Goal: Task Accomplishment & Management: Complete application form

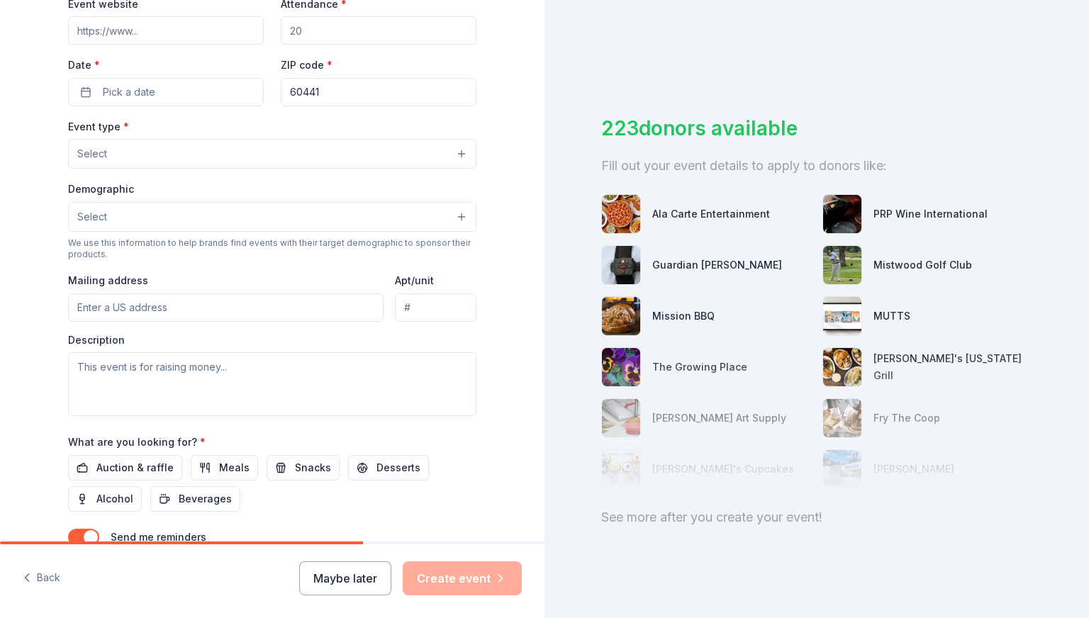
scroll to position [213, 0]
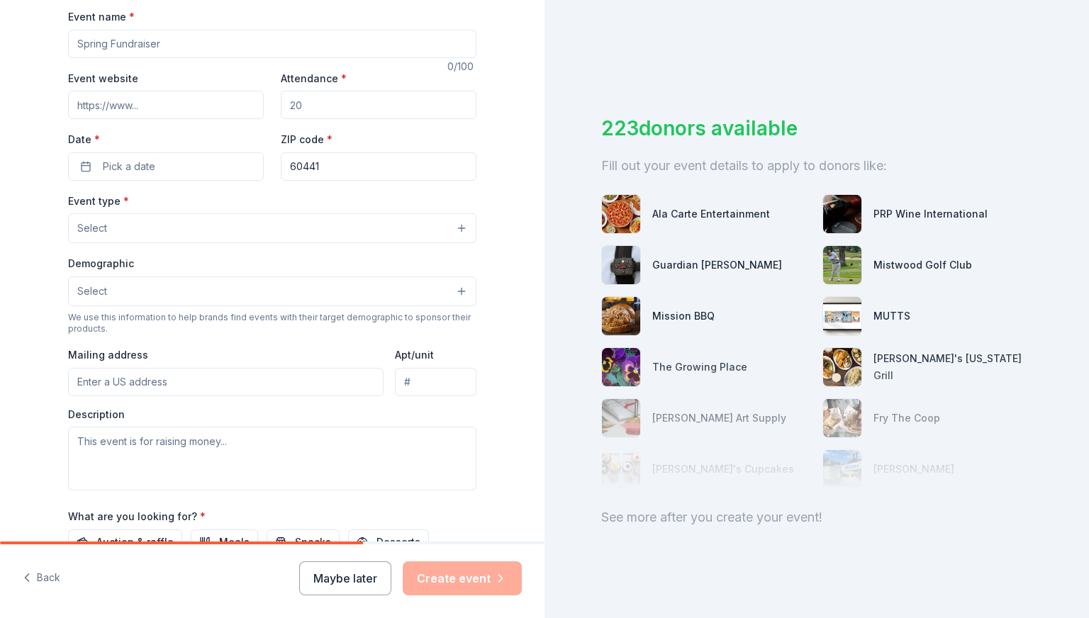
click at [126, 228] on button "Select" at bounding box center [272, 228] width 408 height 30
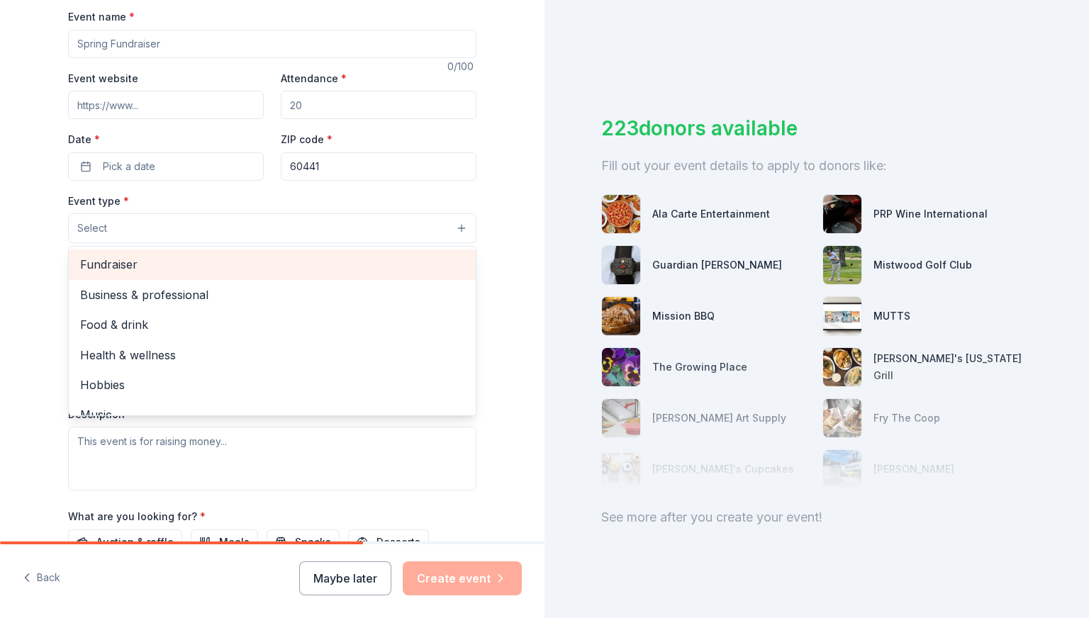
click at [109, 266] on span "Fundraiser" at bounding box center [272, 264] width 384 height 18
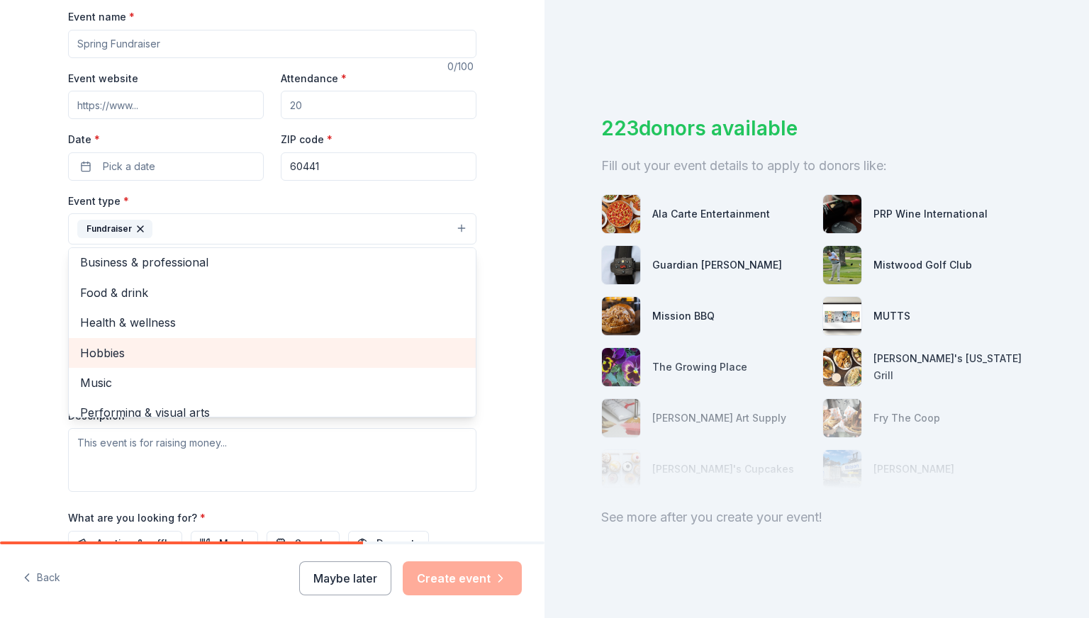
scroll to position [0, 0]
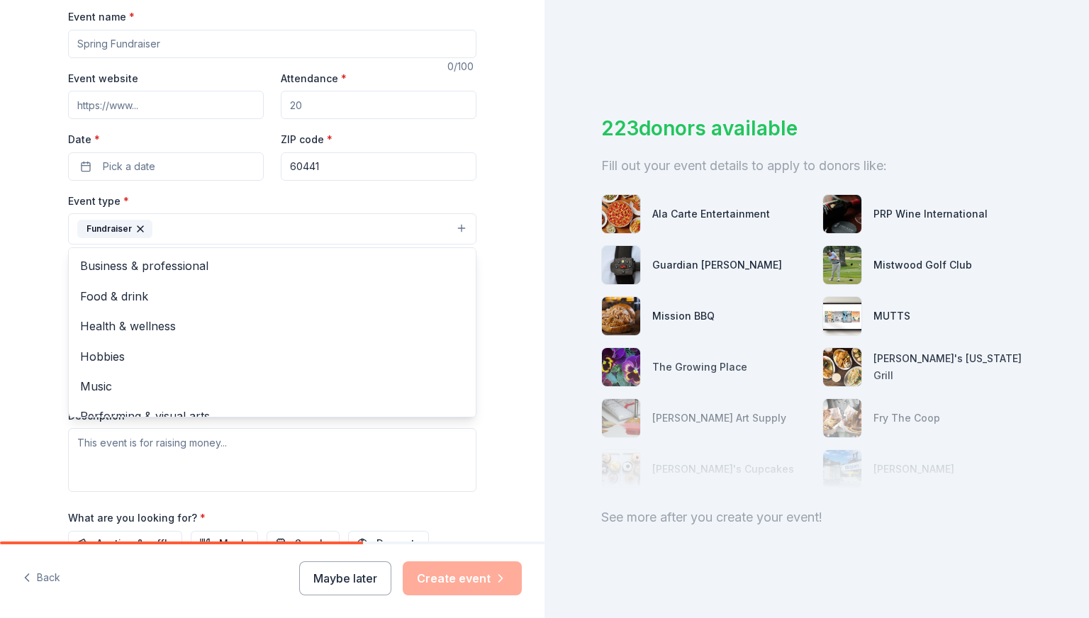
click at [405, 232] on button "Fundraiser" at bounding box center [272, 228] width 408 height 31
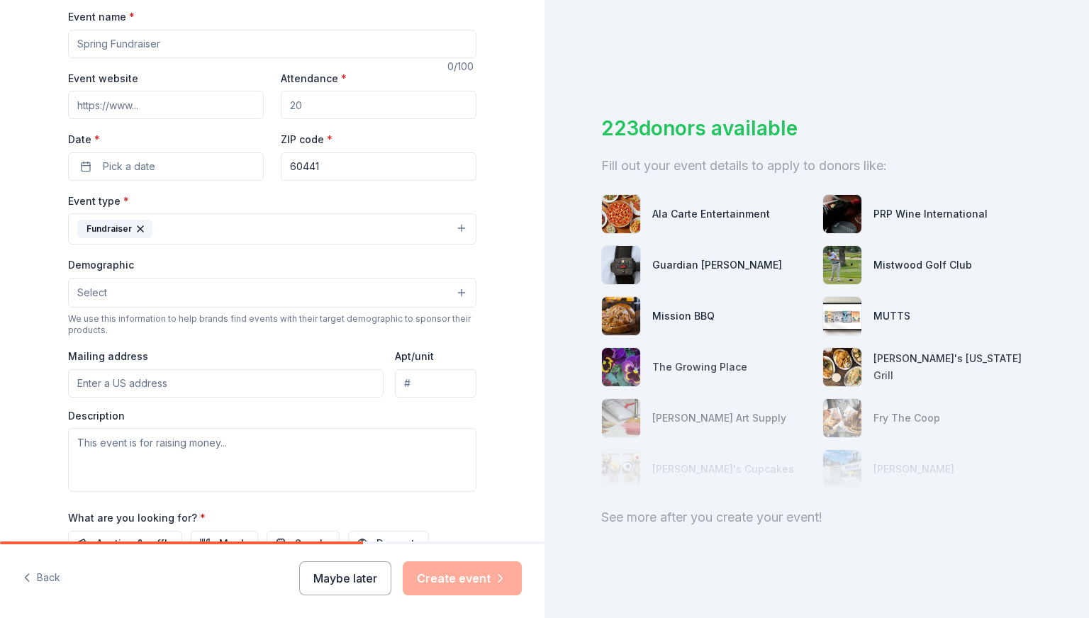
click at [452, 292] on button "Select" at bounding box center [272, 293] width 408 height 30
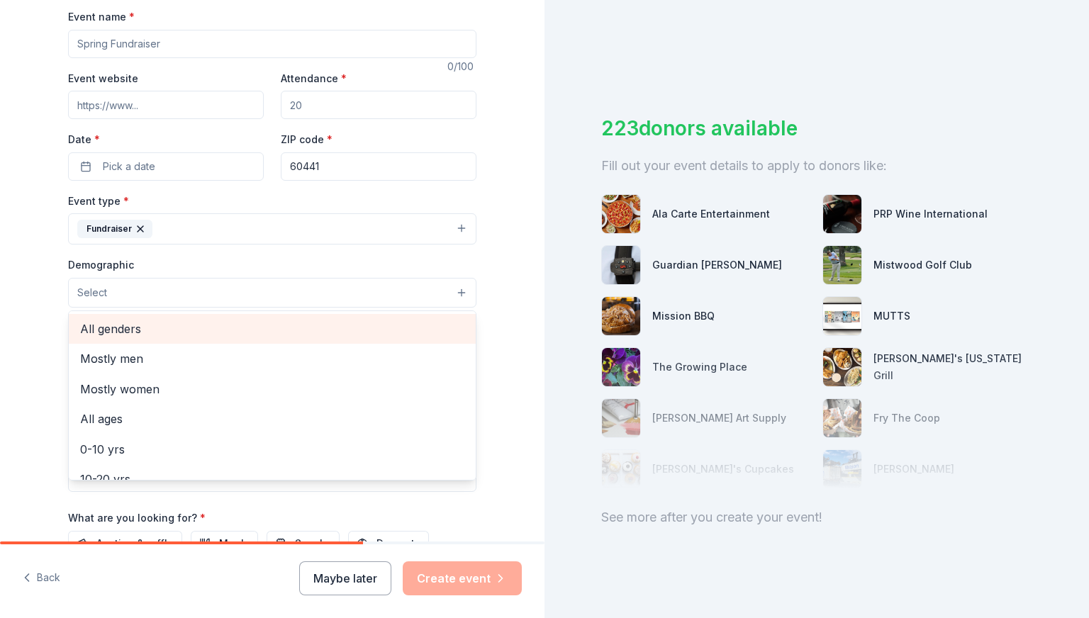
click at [149, 324] on span "All genders" at bounding box center [272, 329] width 384 height 18
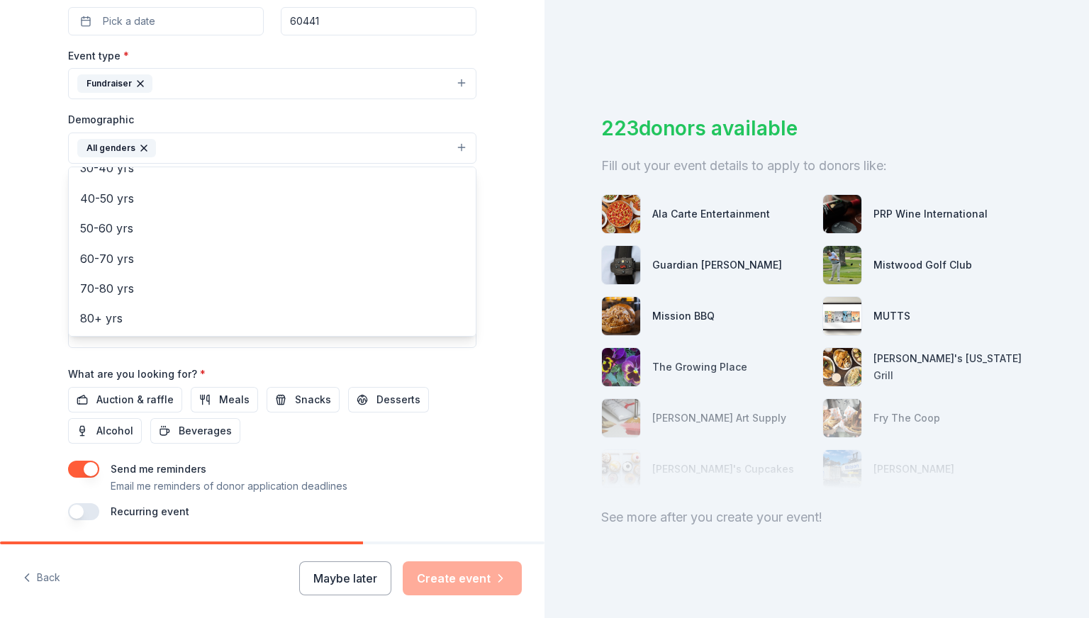
scroll to position [333, 0]
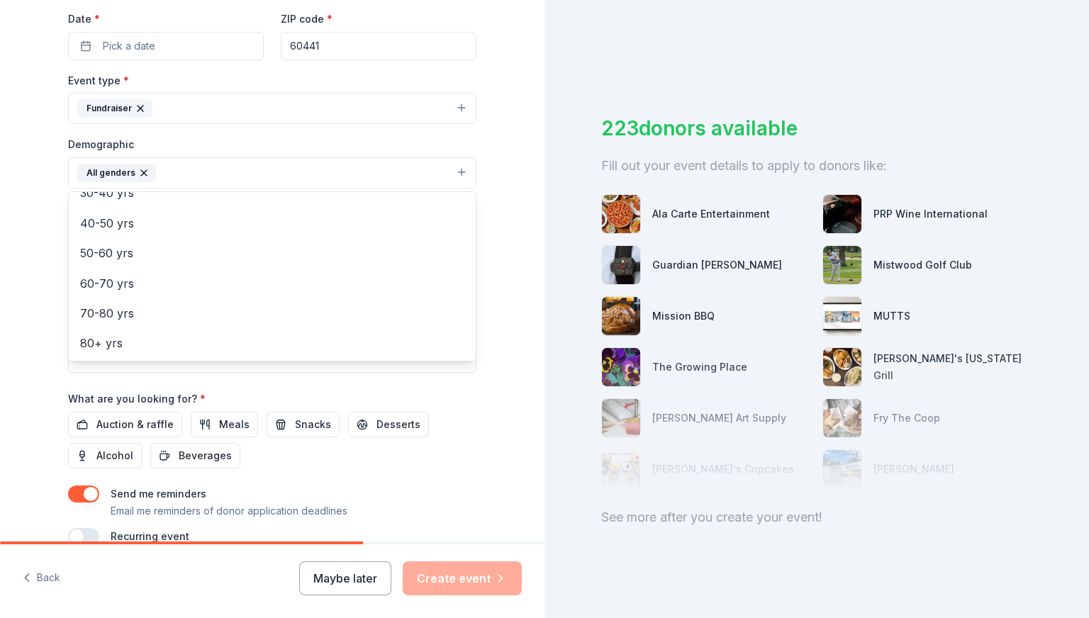
click at [4, 324] on div "Tell us about your event. We'll find in-kind donations you can apply for. Event…" at bounding box center [272, 140] width 544 height 946
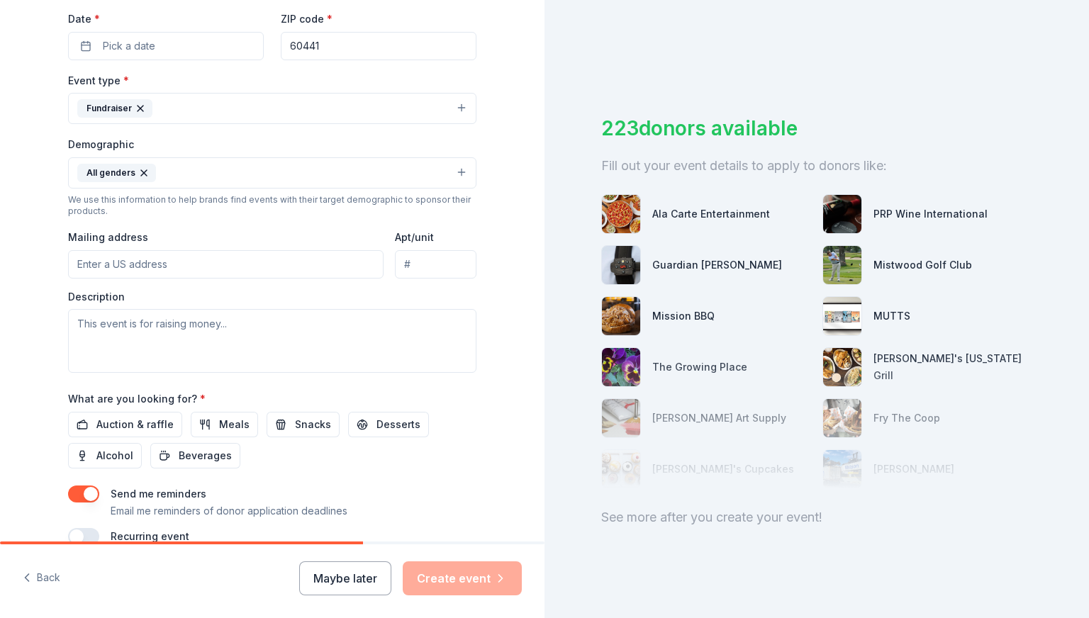
click at [181, 264] on input "Mailing address" at bounding box center [225, 264] width 315 height 28
type input "[STREET_ADDRESS]"
click at [0, 381] on div "Tell us about your event. We'll find in-kind donations you can apply for. Event…" at bounding box center [272, 140] width 544 height 946
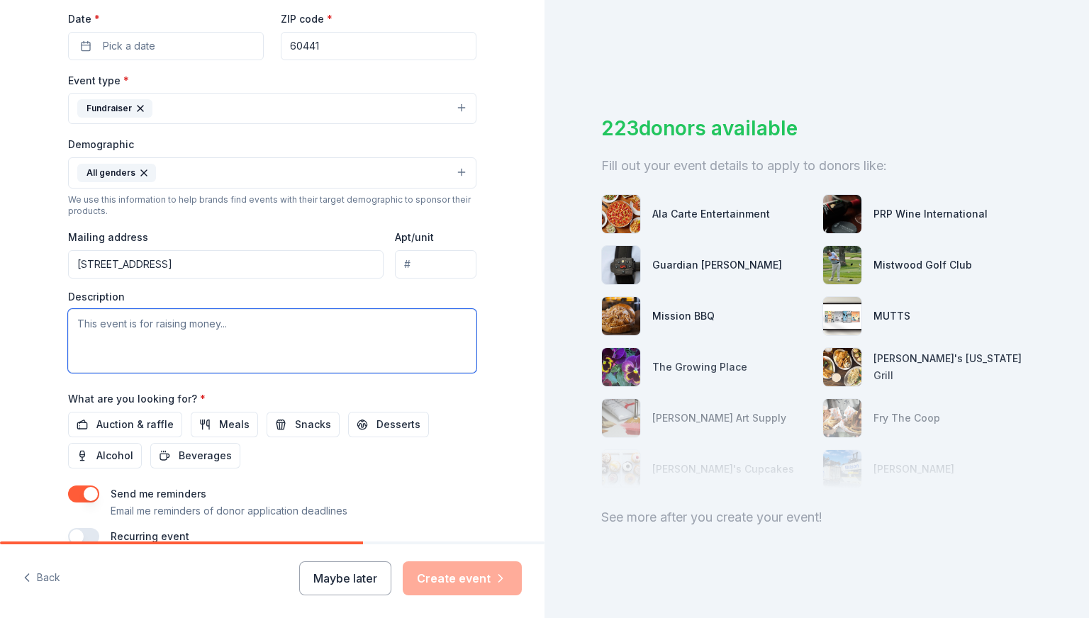
click at [230, 324] on textarea at bounding box center [272, 341] width 408 height 64
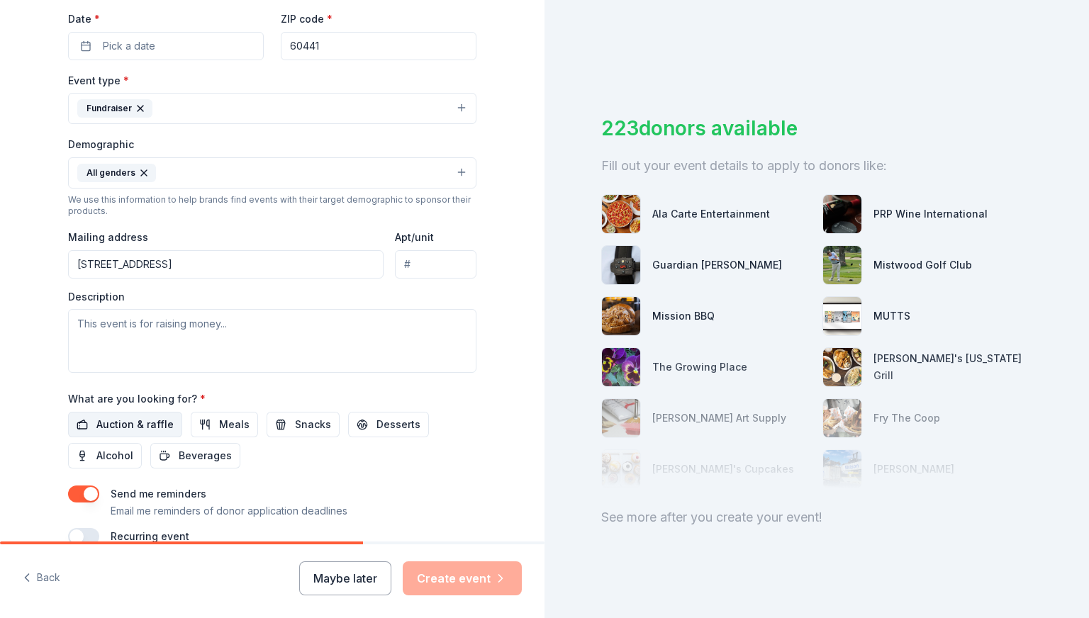
click at [96, 417] on span "Auction & raffle" at bounding box center [134, 424] width 77 height 17
click at [239, 420] on button "Meals" at bounding box center [224, 425] width 67 height 26
click at [315, 435] on button "Snacks" at bounding box center [303, 425] width 73 height 26
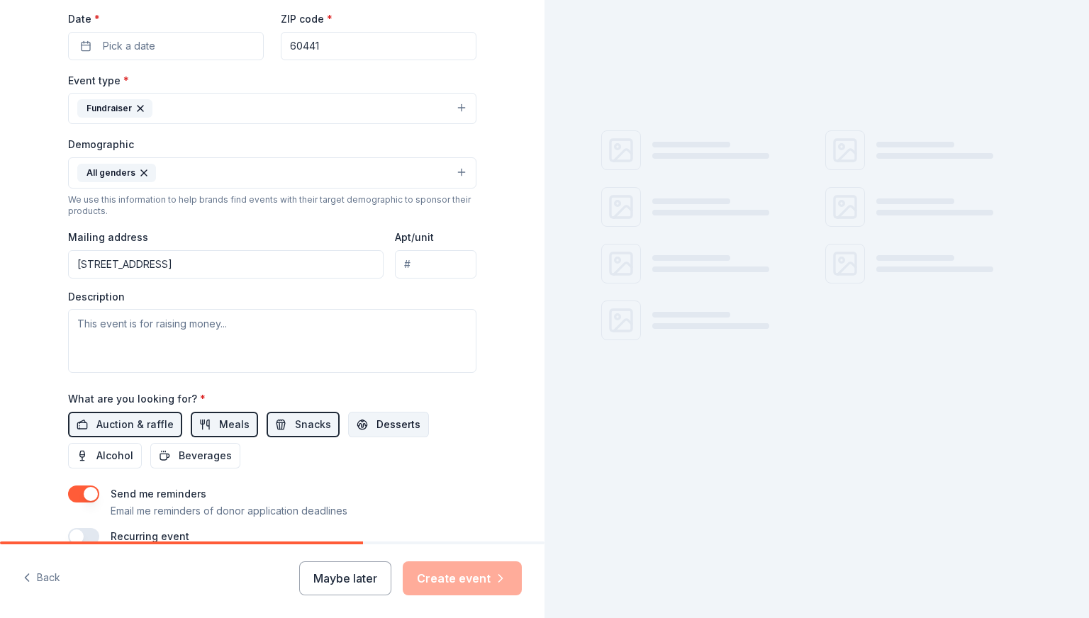
click at [383, 429] on span "Desserts" at bounding box center [398, 424] width 44 height 17
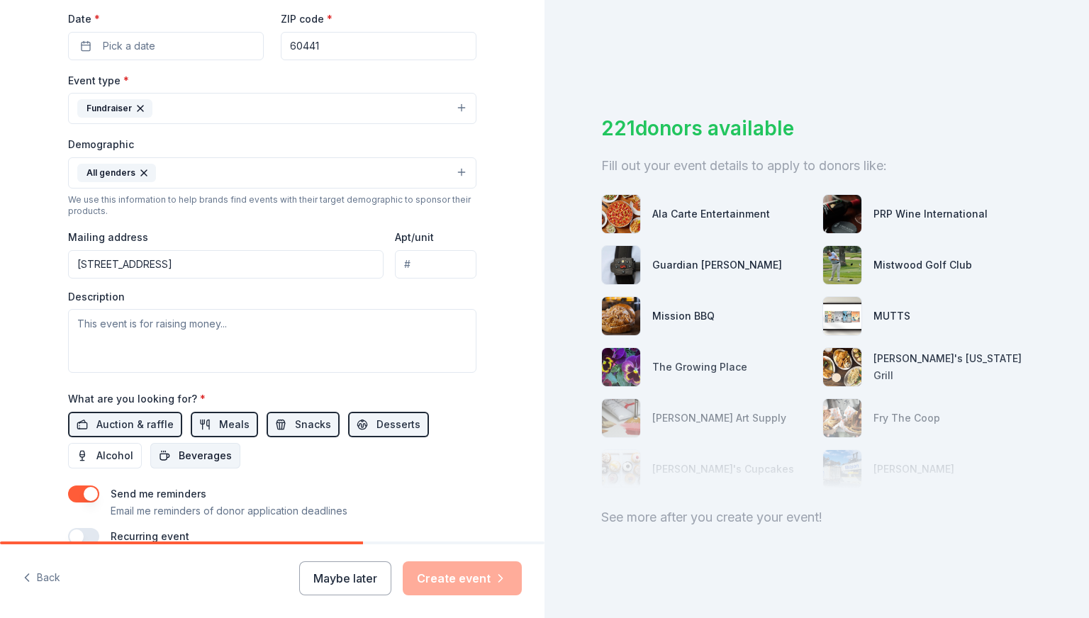
click at [211, 461] on span "Beverages" at bounding box center [205, 455] width 53 height 17
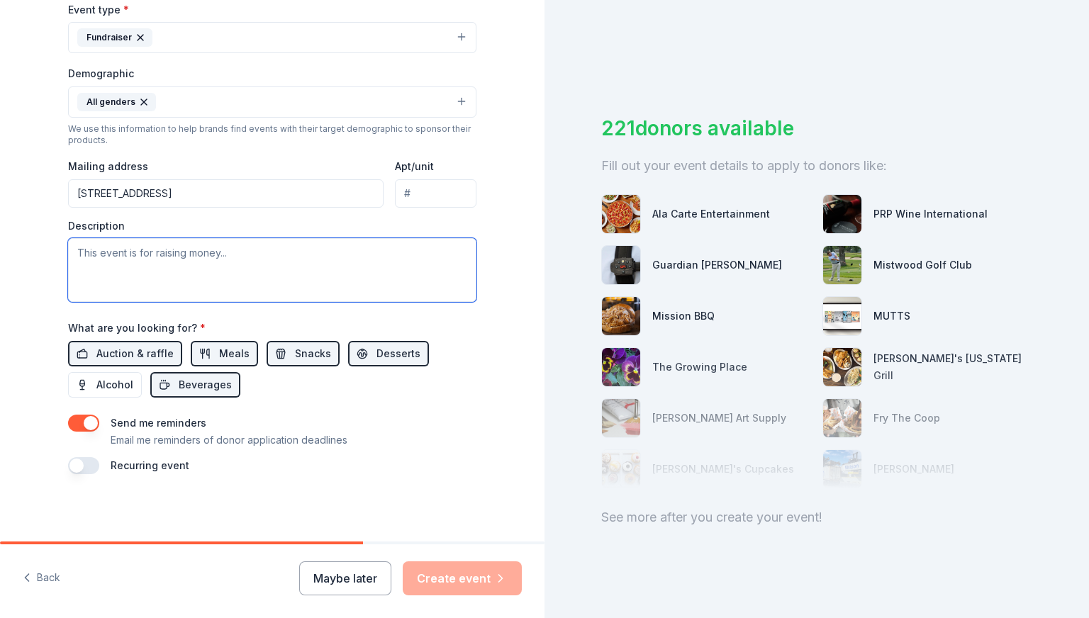
click at [165, 250] on textarea at bounding box center [272, 270] width 408 height 64
drag, startPoint x: 215, startPoint y: 251, endPoint x: 240, endPoint y: 257, distance: 26.3
click at [225, 252] on textarea at bounding box center [272, 270] width 408 height 64
type textarea "E"
type textarea "W"
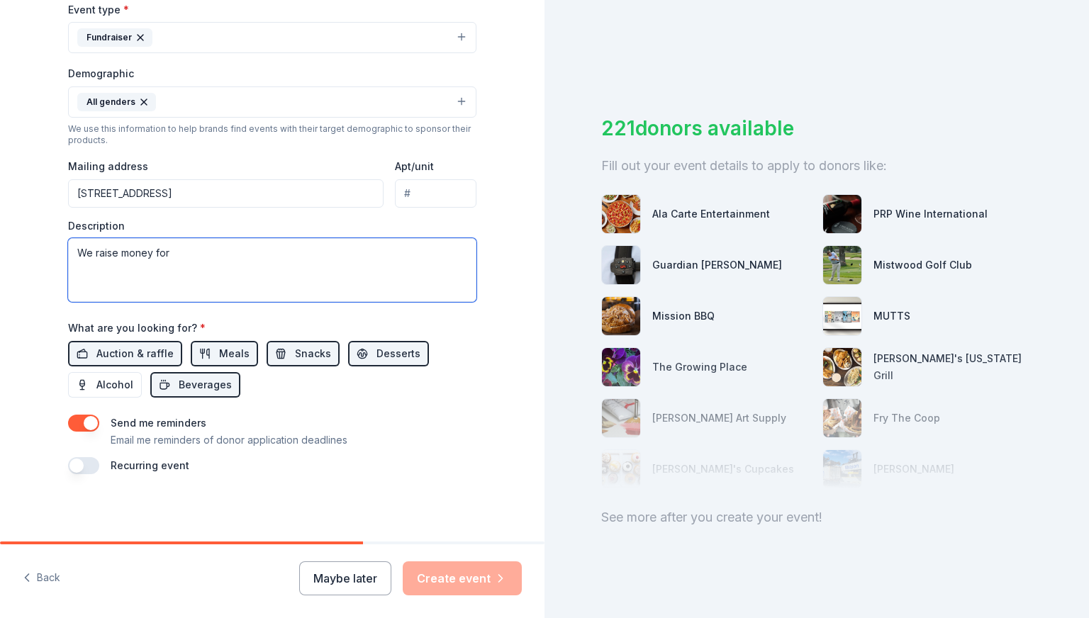
click at [198, 242] on textarea "We raise money for" at bounding box center [272, 270] width 408 height 64
click at [227, 523] on div "Tell us about your event. We'll find in-kind donations you can apply for. Event…" at bounding box center [272, 69] width 454 height 946
click at [403, 254] on textarea "We contreibute money to Toys For Tots, Mi child's life matters (opioi" at bounding box center [272, 270] width 408 height 64
click at [119, 258] on textarea "We contreibute money to Toys For Tots, Mi child's life matters ([MEDICAL_DATA]" at bounding box center [272, 270] width 408 height 64
click at [269, 253] on textarea "We contribute money to Toys For Tots, Mi child's life matters ([MEDICAL_DATA]" at bounding box center [272, 270] width 408 height 64
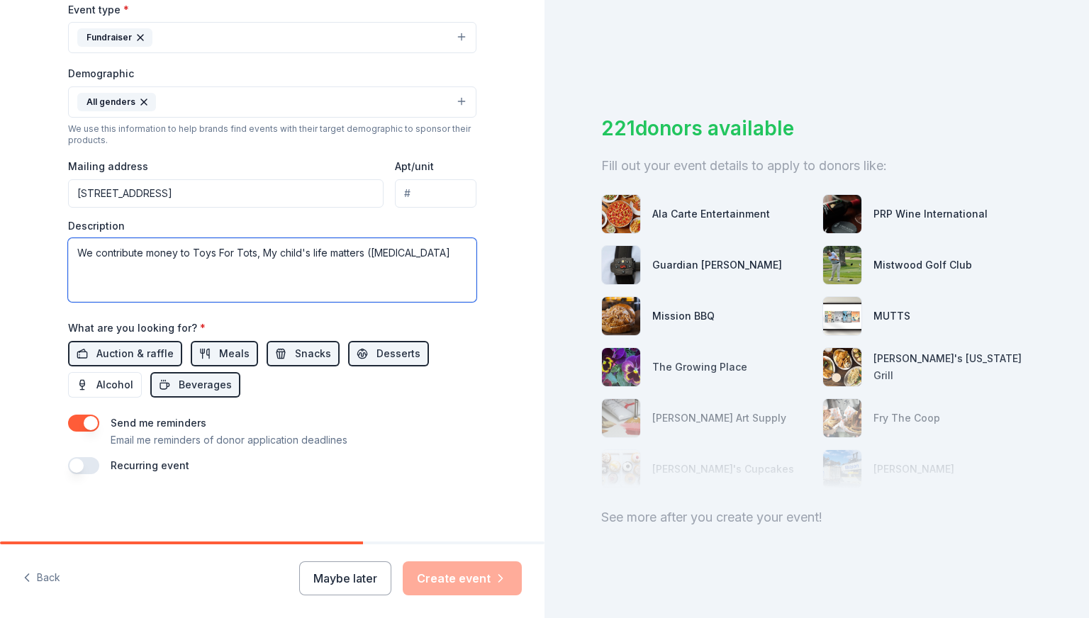
click at [280, 252] on textarea "We contribute money to Toys For Tots, My child's life matters ([MEDICAL_DATA]" at bounding box center [272, 270] width 408 height 64
click at [313, 253] on textarea "We contribute money to Toys For Tots, My Child's life matters ([MEDICAL_DATA]" at bounding box center [272, 270] width 408 height 64
drag, startPoint x: 313, startPoint y: 253, endPoint x: 347, endPoint y: 269, distance: 37.4
click at [347, 269] on textarea "We contribute money to Toys For Tots, My Child's Life matters ([MEDICAL_DATA]" at bounding box center [272, 270] width 408 height 64
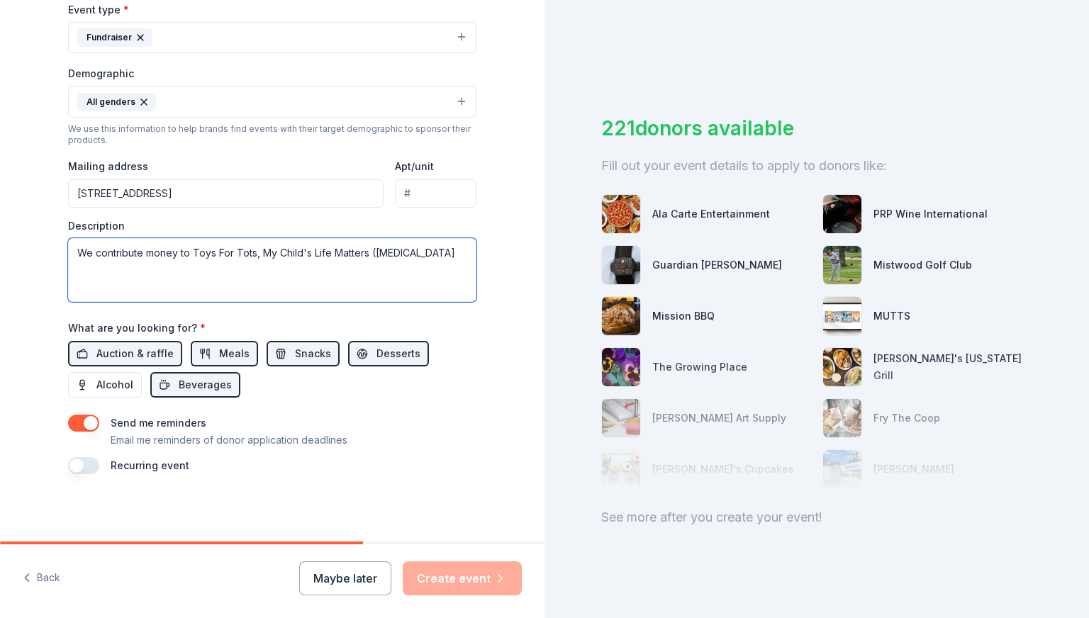
click at [422, 256] on textarea "We contribute money to Toys For Tots, My Child's Life Matters ([MEDICAL_DATA]" at bounding box center [272, 270] width 408 height 64
click at [460, 252] on textarea "We contribute money to Toys For Tots, My Child's Life Matters ([MEDICAL_DATA] a…" at bounding box center [272, 270] width 408 height 64
click at [465, 255] on textarea "We contribute money to Toys For Tots, My Child's Life Matters ([MEDICAL_DATA] a…" at bounding box center [272, 270] width 408 height 64
click at [138, 287] on textarea "We contribute money to Toys For Tots, My Child's Life Matters ([MEDICAL_DATA] a…" at bounding box center [272, 270] width 408 height 64
click at [333, 290] on textarea "We contribute money to Toys For Tots, My Child's Life Matters ([MEDICAL_DATA] a…" at bounding box center [272, 270] width 408 height 64
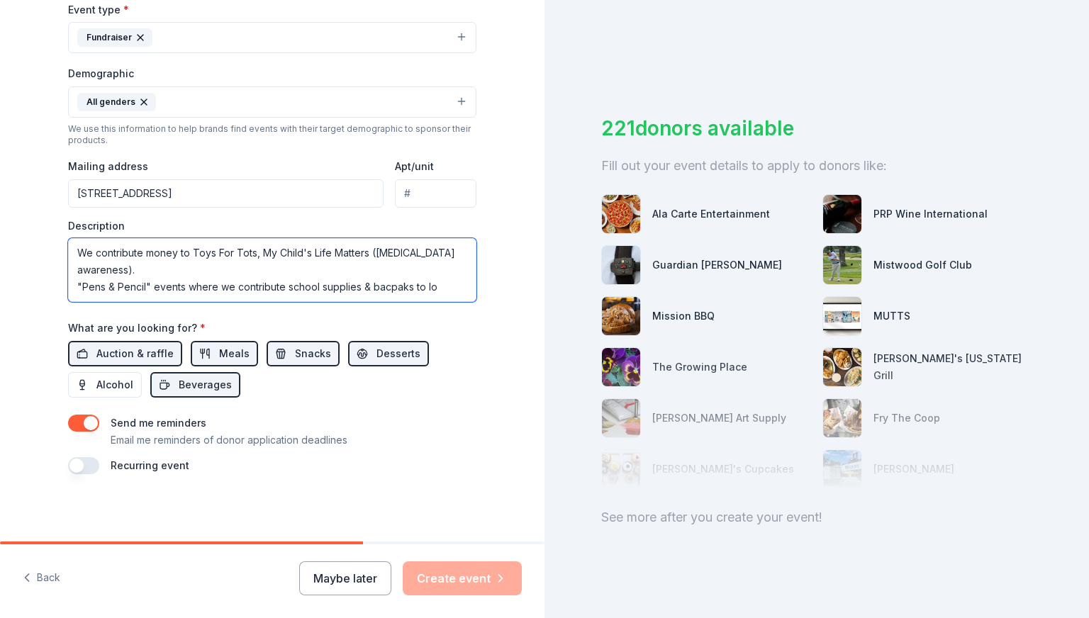
click at [383, 282] on textarea "We contribute money to Toys For Tots, My Child's Life Matters ([MEDICAL_DATA] a…" at bounding box center [272, 270] width 408 height 64
click at [434, 290] on textarea "We contribute money to Toys For Tots, My Child's Life Matters ([MEDICAL_DATA] a…" at bounding box center [272, 270] width 408 height 64
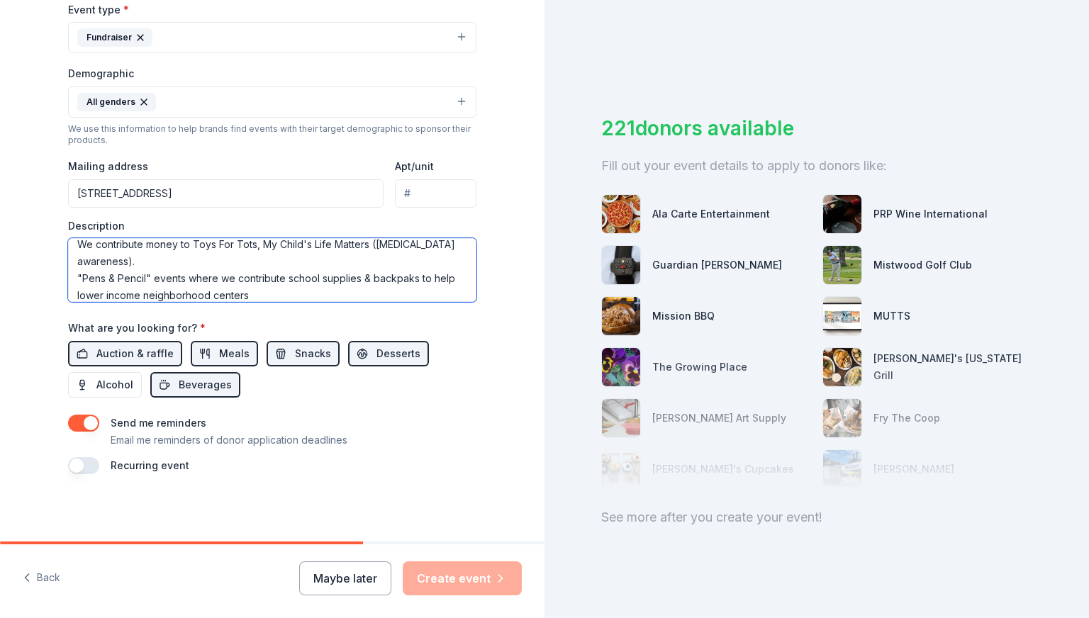
click at [267, 295] on textarea "We contribute money to Toys For Tots, My Child's Life Matters ([MEDICAL_DATA] a…" at bounding box center [272, 270] width 408 height 64
click at [174, 260] on textarea "We contribute money to Toys For Tots, My Child's Life Matters ([MEDICAL_DATA] a…" at bounding box center [272, 270] width 408 height 64
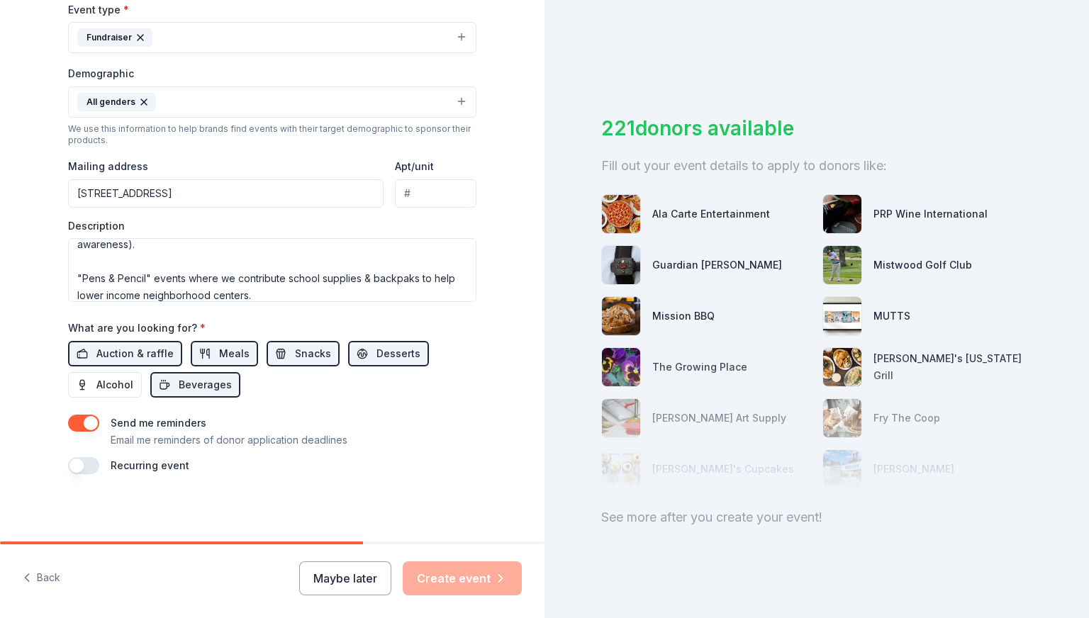
click at [72, 469] on button "button" at bounding box center [83, 465] width 31 height 17
click at [184, 508] on button "[DATE]" at bounding box center [147, 508] width 73 height 28
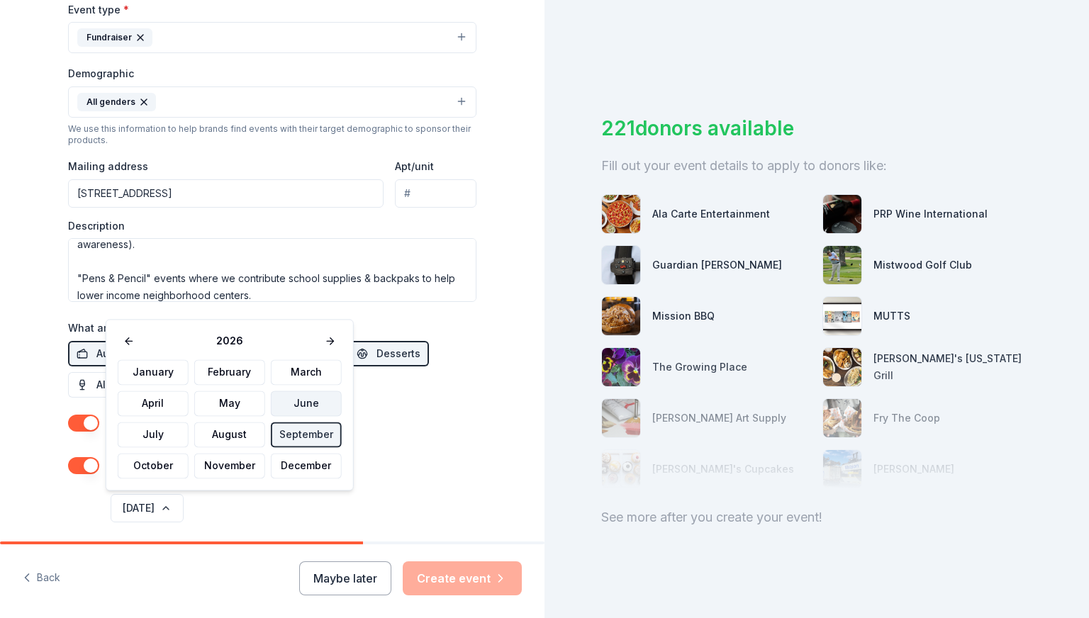
click at [289, 405] on button "June" at bounding box center [306, 404] width 71 height 26
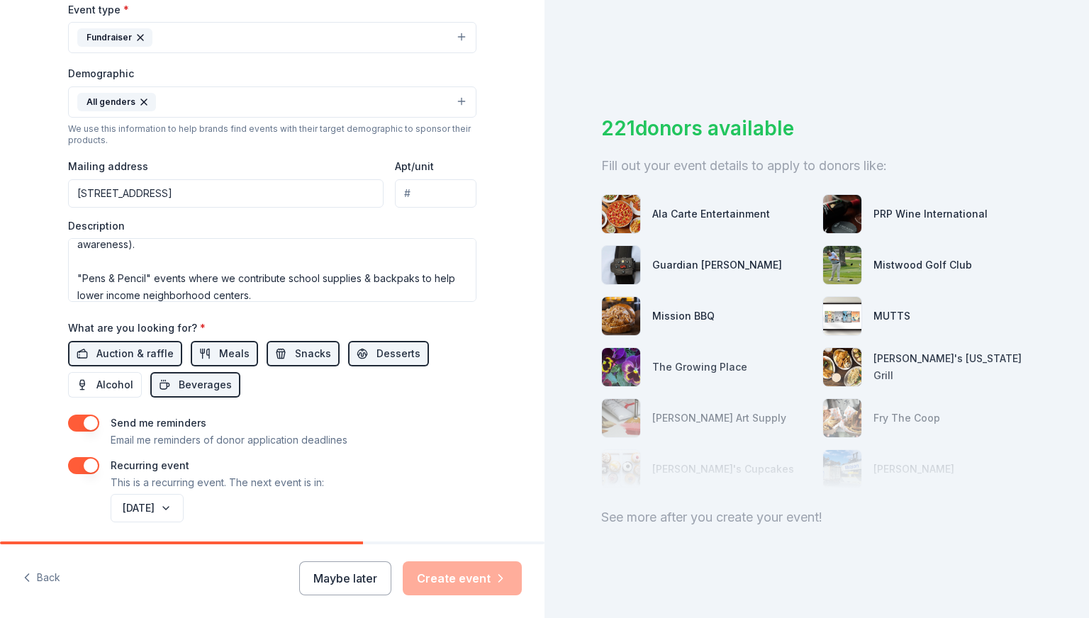
scroll to position [455, 0]
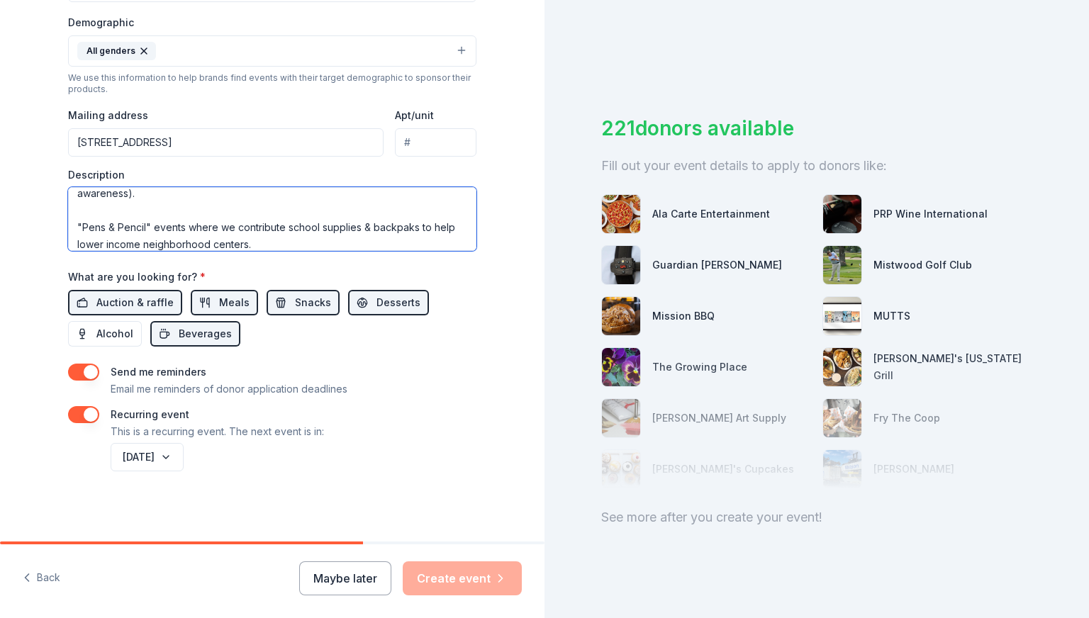
click at [275, 244] on textarea "We contribute money to Toys For Tots, My Child's Life Matters ([MEDICAL_DATA] a…" at bounding box center [272, 219] width 408 height 64
click at [153, 215] on textarea "We contribute money to Toys For Tots, My Child's Life Matters ([MEDICAL_DATA] a…" at bounding box center [272, 219] width 408 height 64
type textarea "We contribute money to Toys For Tots, My Child's Life Matters ([MEDICAL_DATA] a…"
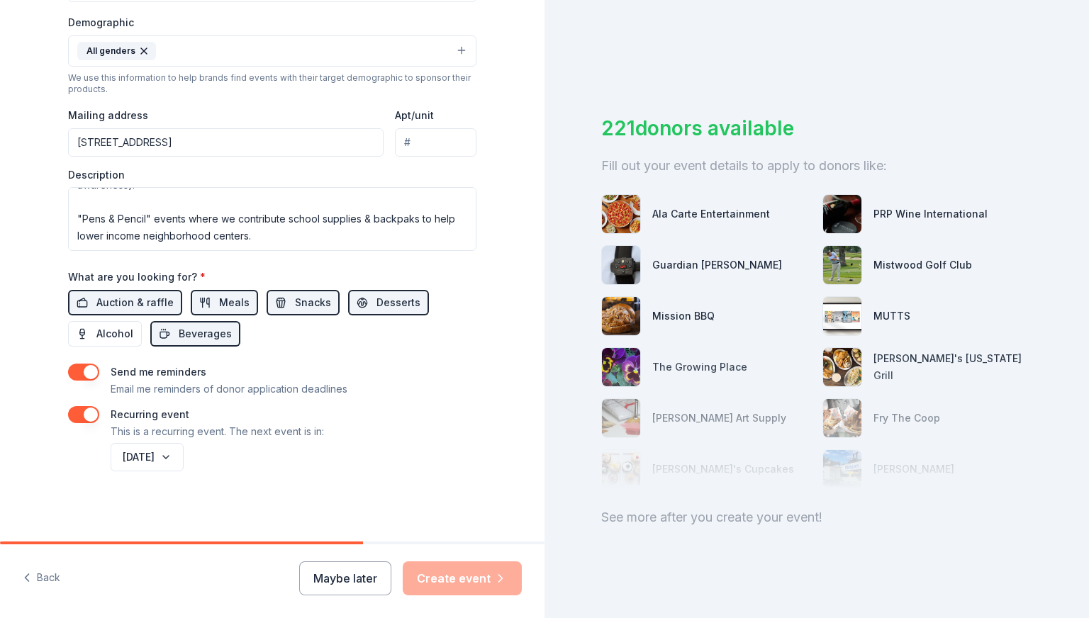
click at [86, 408] on button "button" at bounding box center [83, 414] width 31 height 17
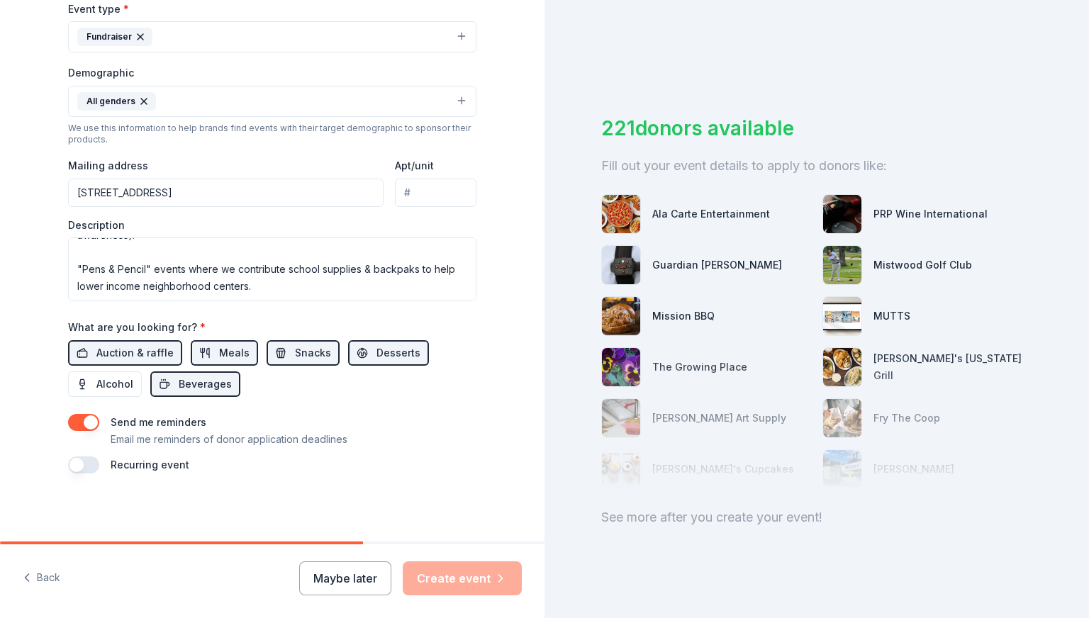
scroll to position [404, 0]
click at [79, 466] on button "button" at bounding box center [83, 465] width 31 height 17
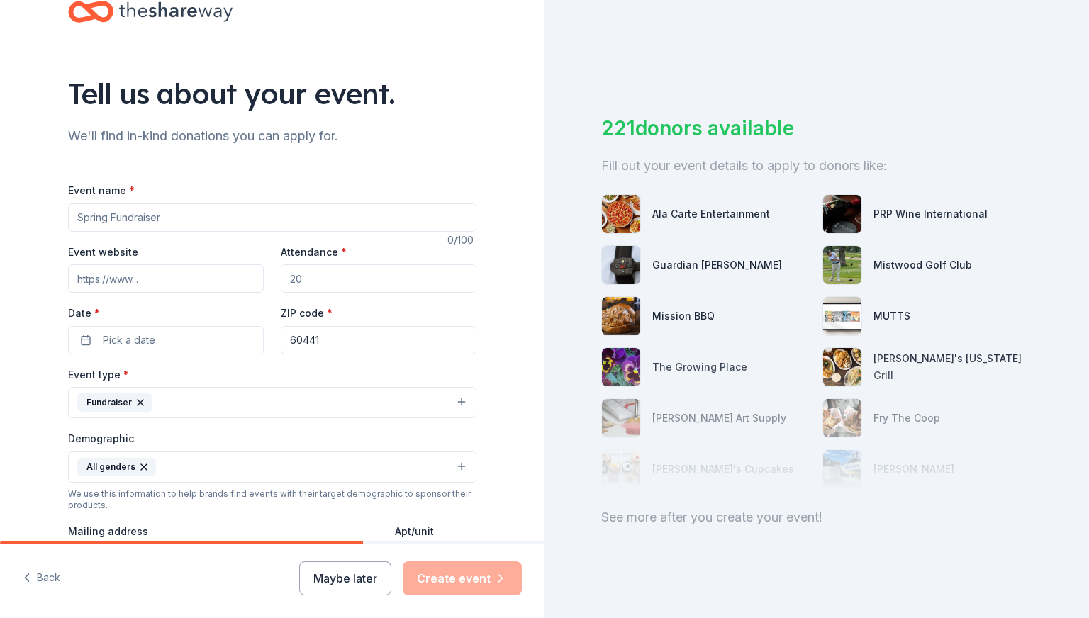
scroll to position [30, 0]
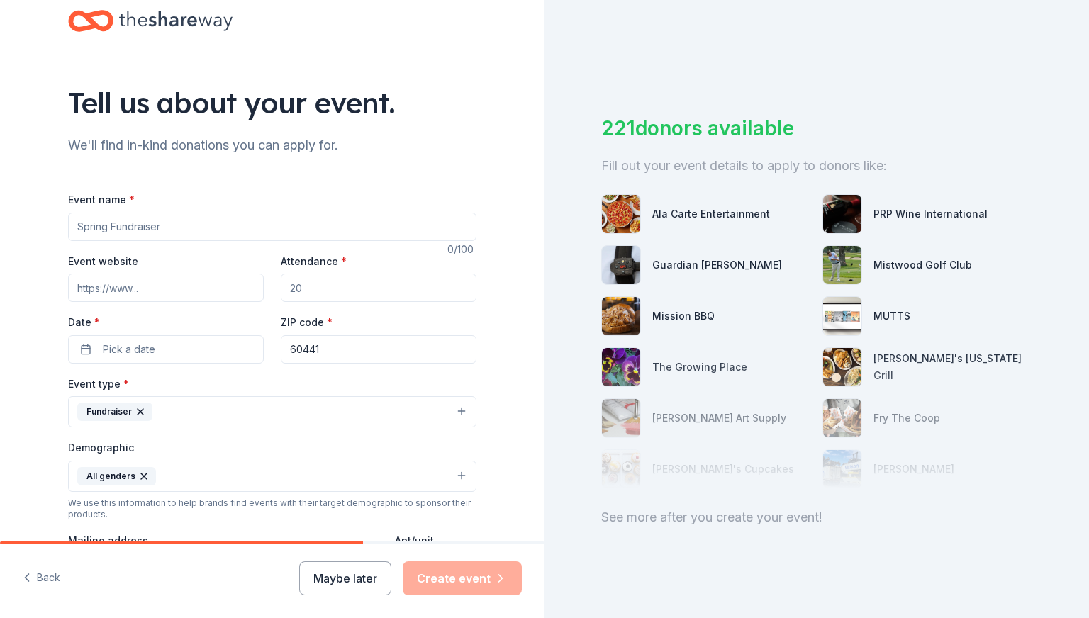
click at [122, 228] on input "Event name *" at bounding box center [272, 227] width 408 height 28
type input "LAMA Annual Fundraiser"
click at [146, 285] on input "Event website" at bounding box center [166, 288] width 196 height 28
click at [334, 284] on input "Attendance *" at bounding box center [379, 288] width 196 height 28
type input "350"
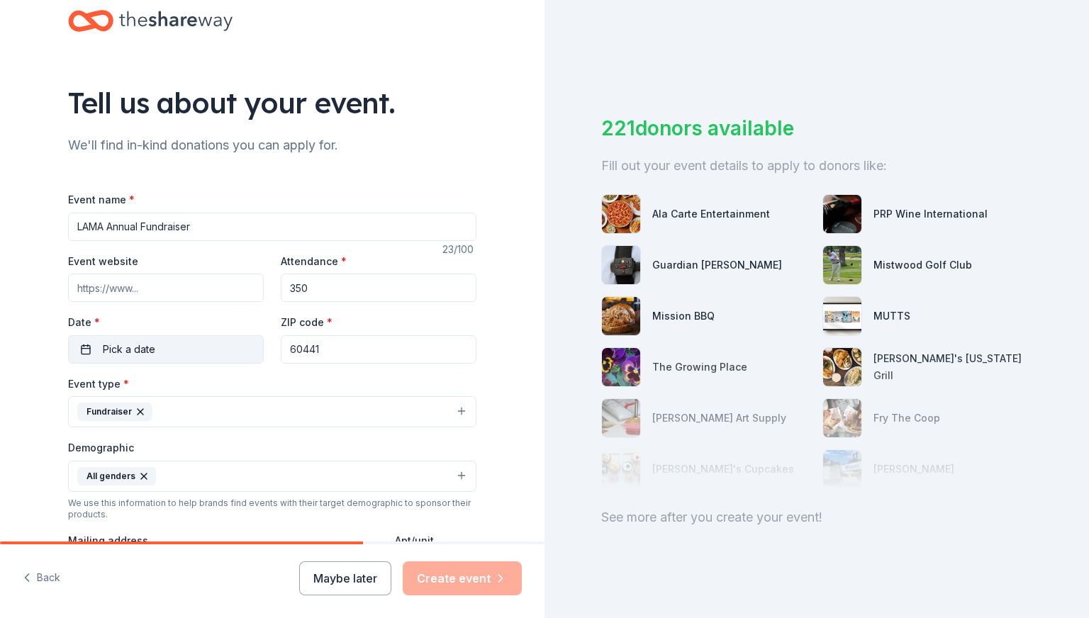
click at [160, 347] on button "Pick a date" at bounding box center [166, 349] width 196 height 28
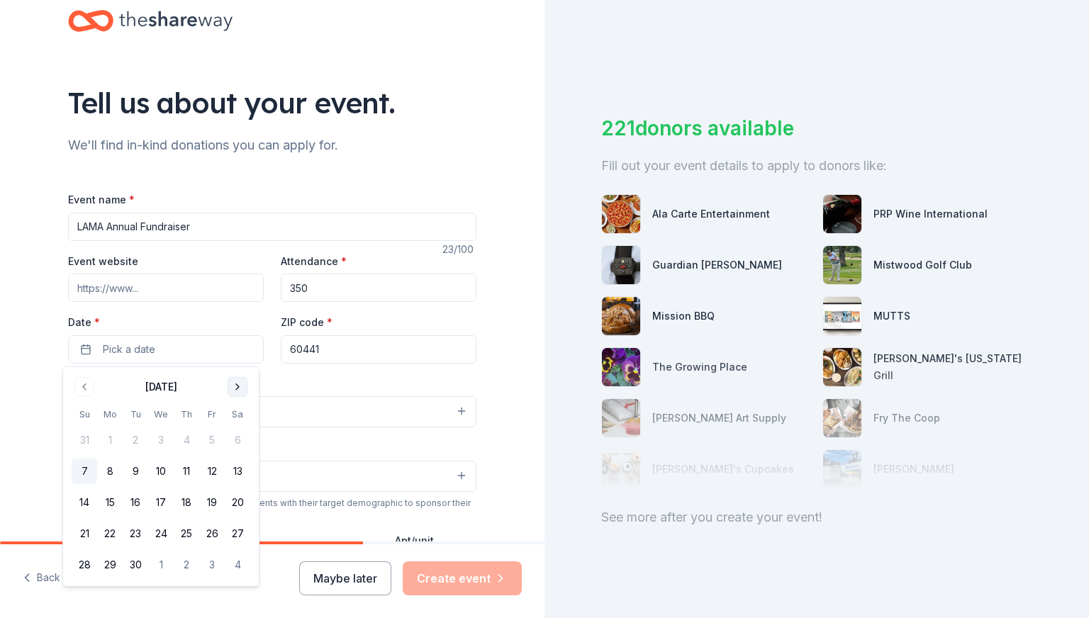
click at [239, 391] on button "Go to next month" at bounding box center [238, 387] width 20 height 20
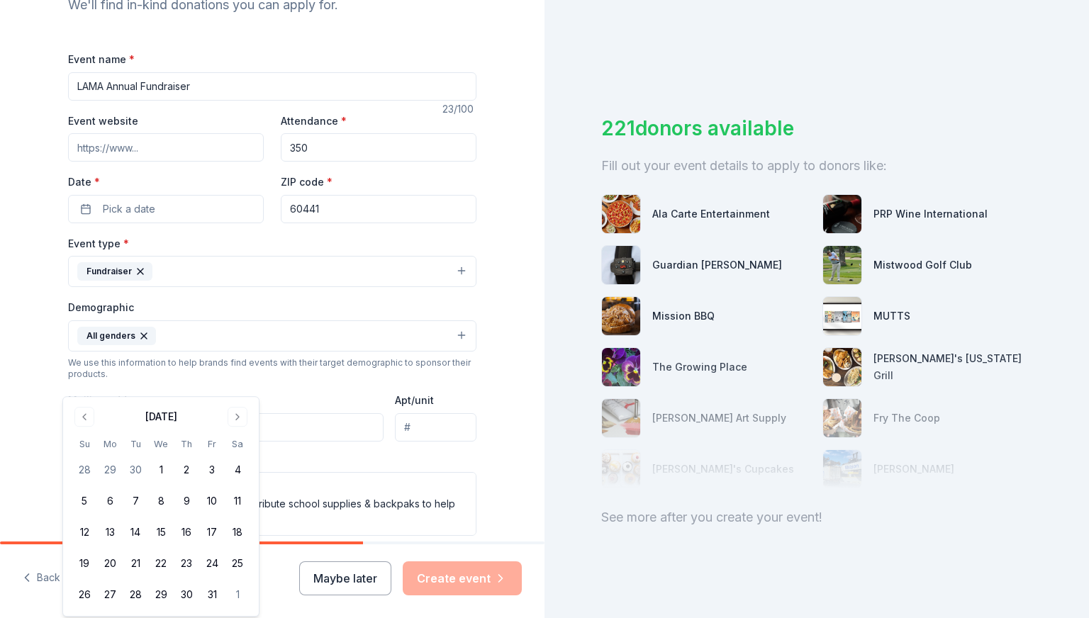
scroll to position [284, 0]
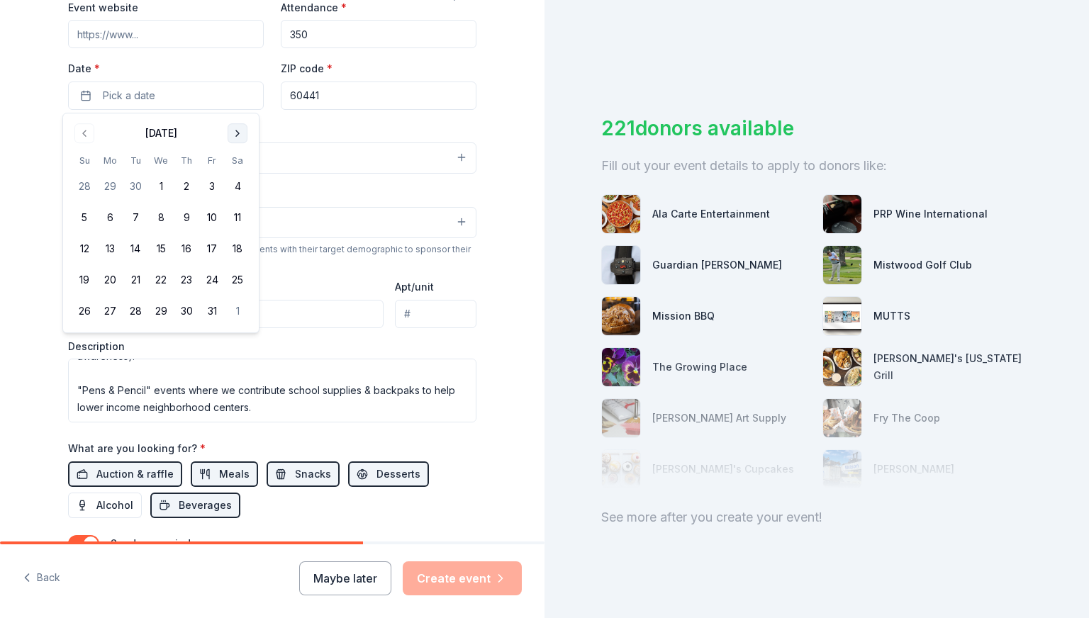
click at [237, 133] on button "Go to next month" at bounding box center [238, 133] width 20 height 20
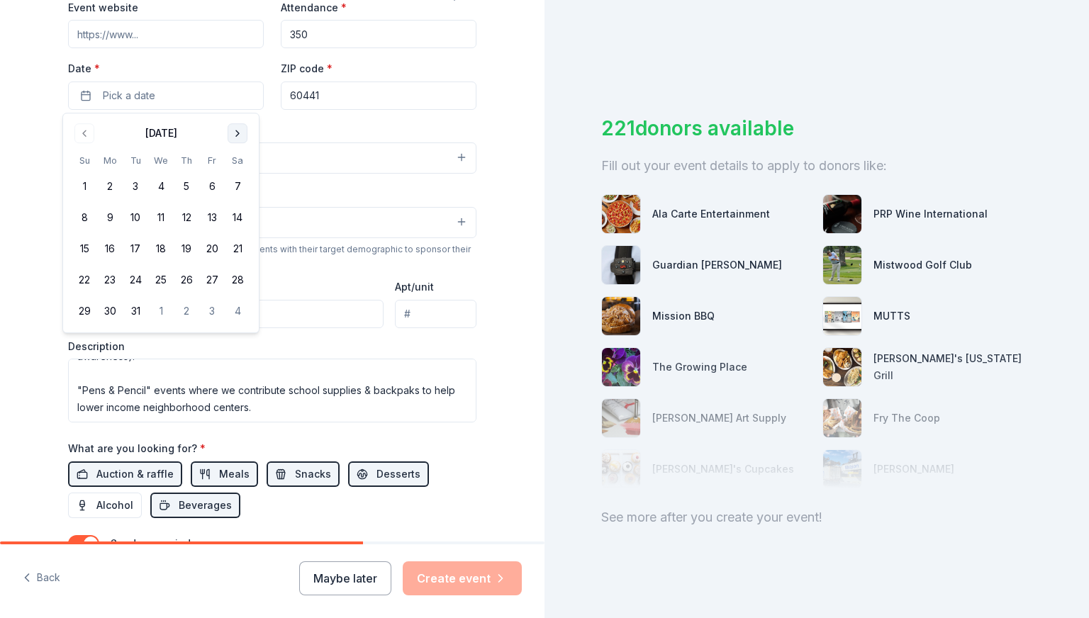
click at [237, 133] on button "Go to next month" at bounding box center [238, 133] width 20 height 20
click at [232, 222] on button "13" at bounding box center [238, 218] width 26 height 26
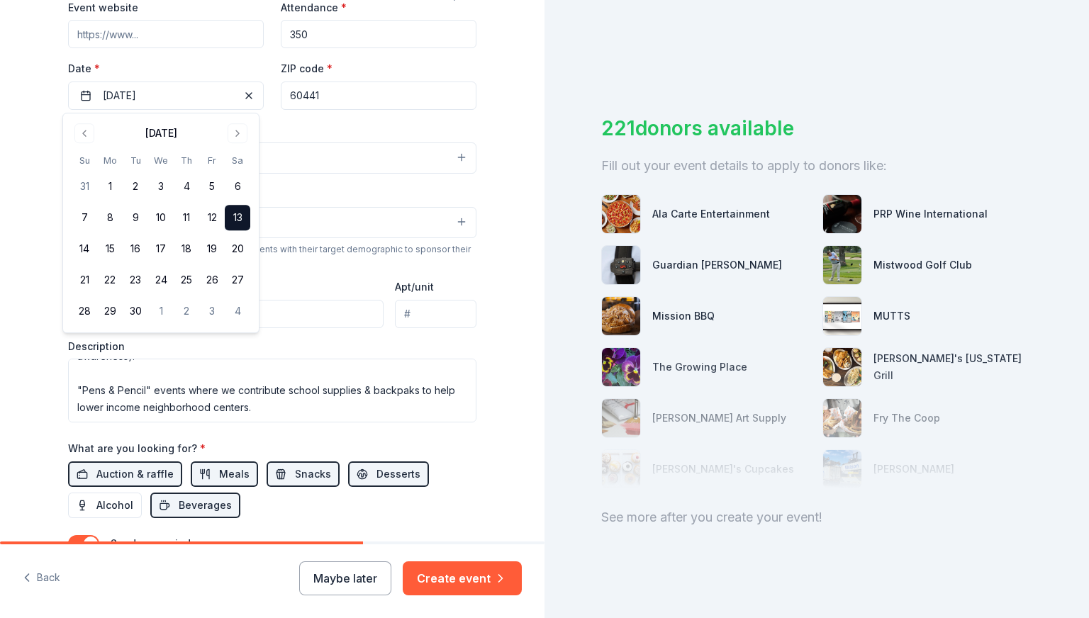
click at [522, 34] on div "Tell us about your event. We'll find in-kind donations you can apply for. Event…" at bounding box center [272, 214] width 544 height 997
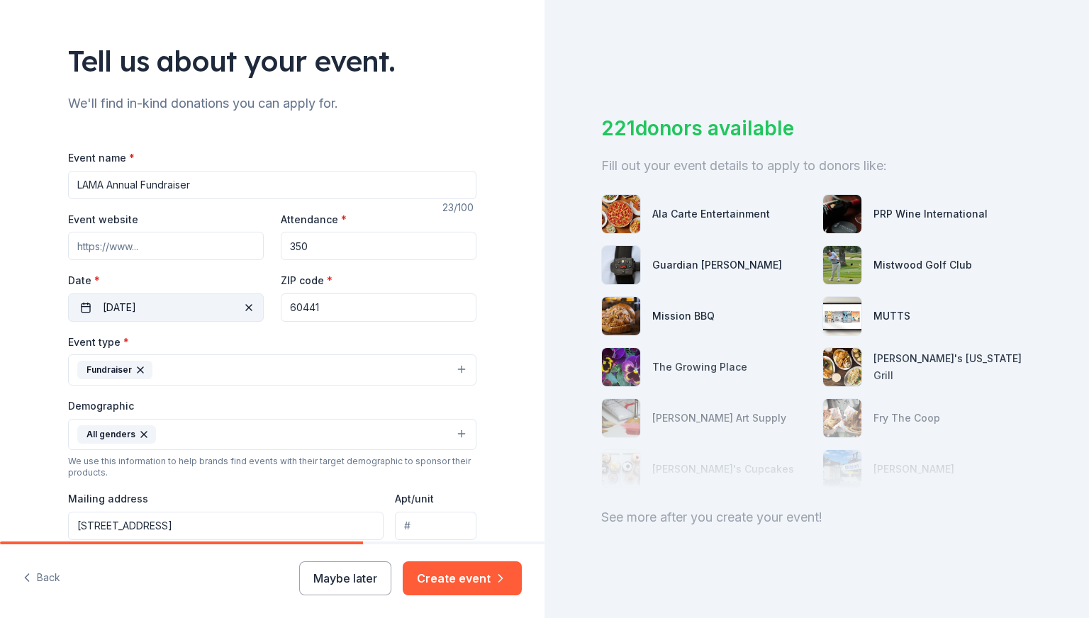
scroll to position [71, 0]
click at [366, 313] on input "60441" at bounding box center [379, 308] width 196 height 28
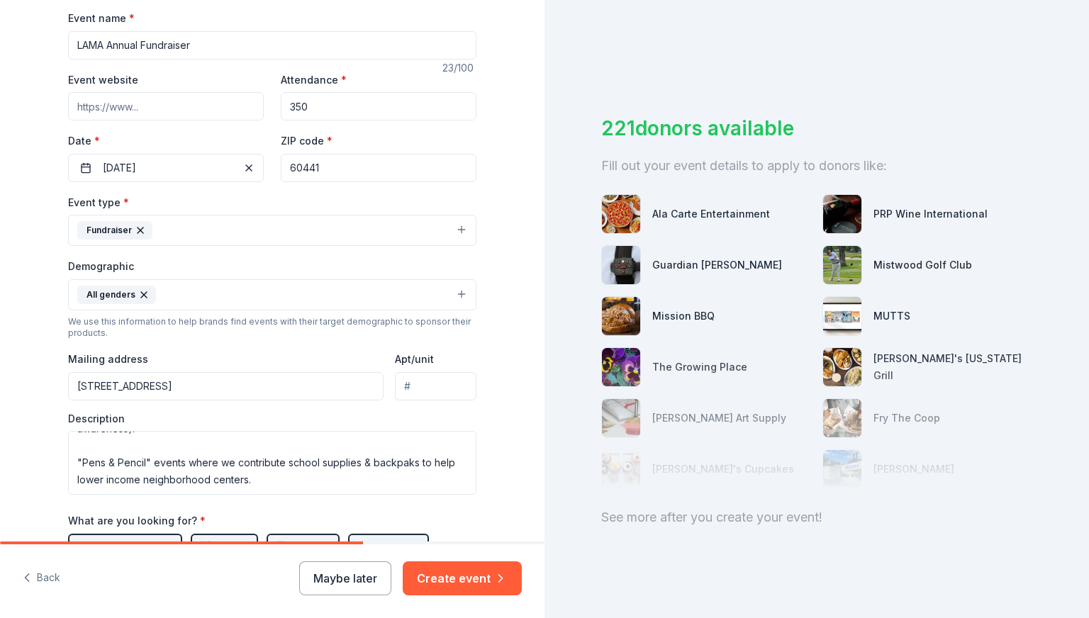
scroll to position [213, 0]
click at [198, 111] on input "Event website" at bounding box center [166, 105] width 196 height 28
click at [169, 108] on input "Event website" at bounding box center [166, 105] width 196 height 28
type input "[DOMAIN_NAME]"
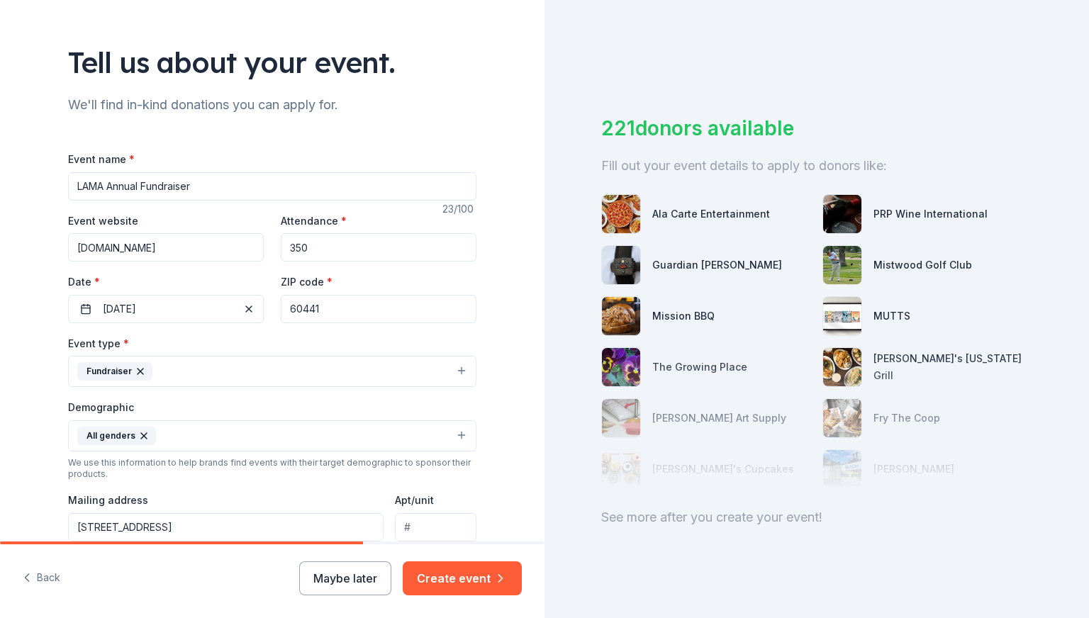
scroll to position [71, 0]
click at [327, 278] on span "*" at bounding box center [330, 281] width 6 height 12
click at [320, 294] on input "60441" at bounding box center [379, 308] width 196 height 28
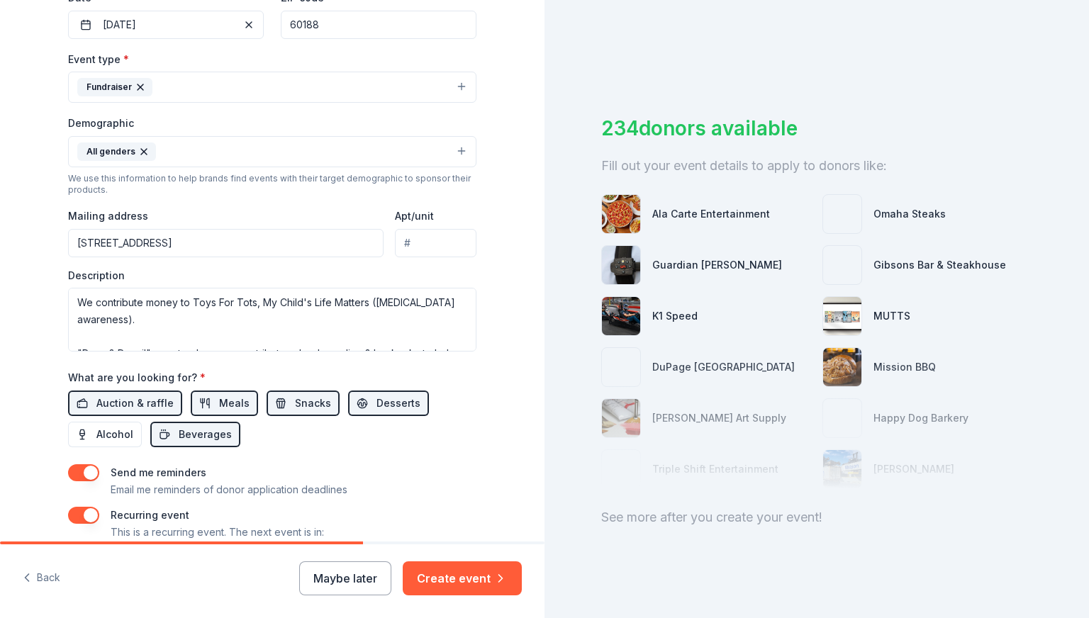
scroll to position [425, 0]
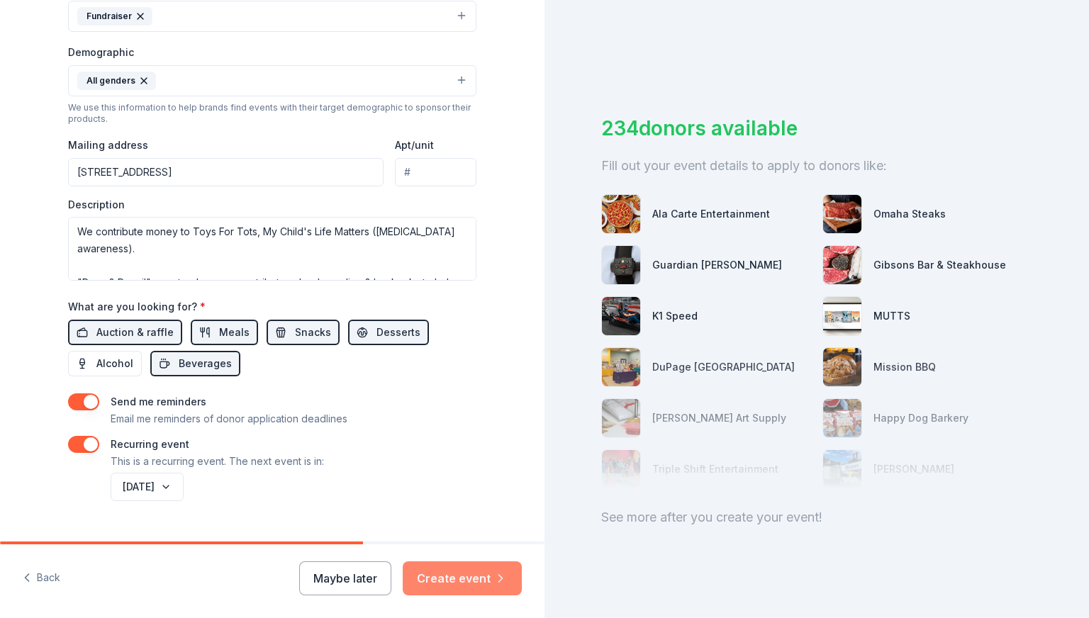
type input "60188"
click at [435, 574] on button "Create event" at bounding box center [462, 578] width 119 height 34
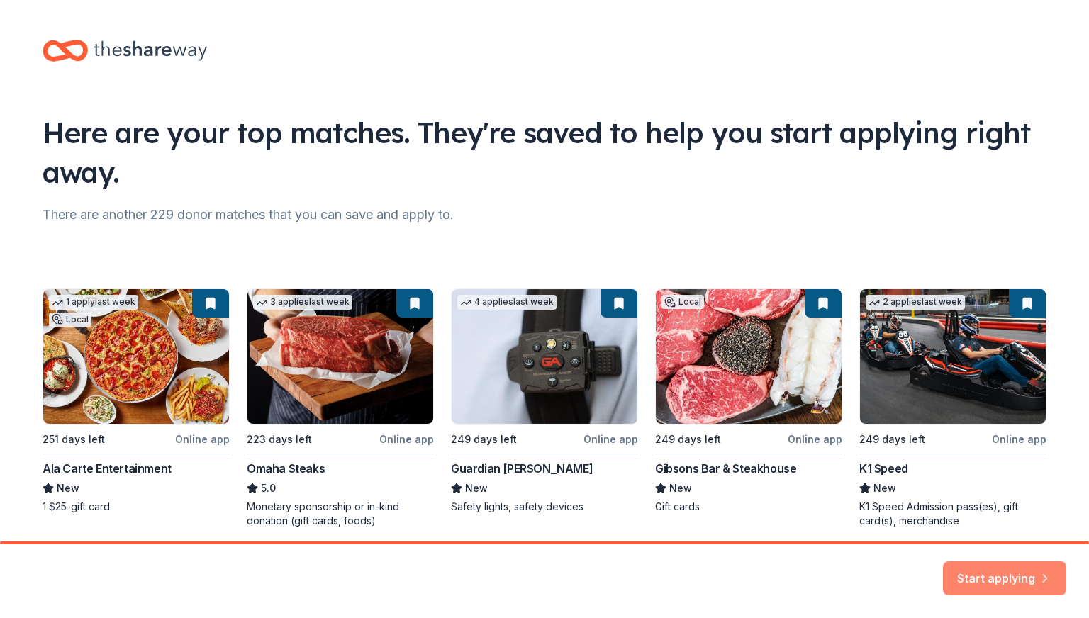
click at [991, 571] on button "Start applying" at bounding box center [1004, 570] width 123 height 34
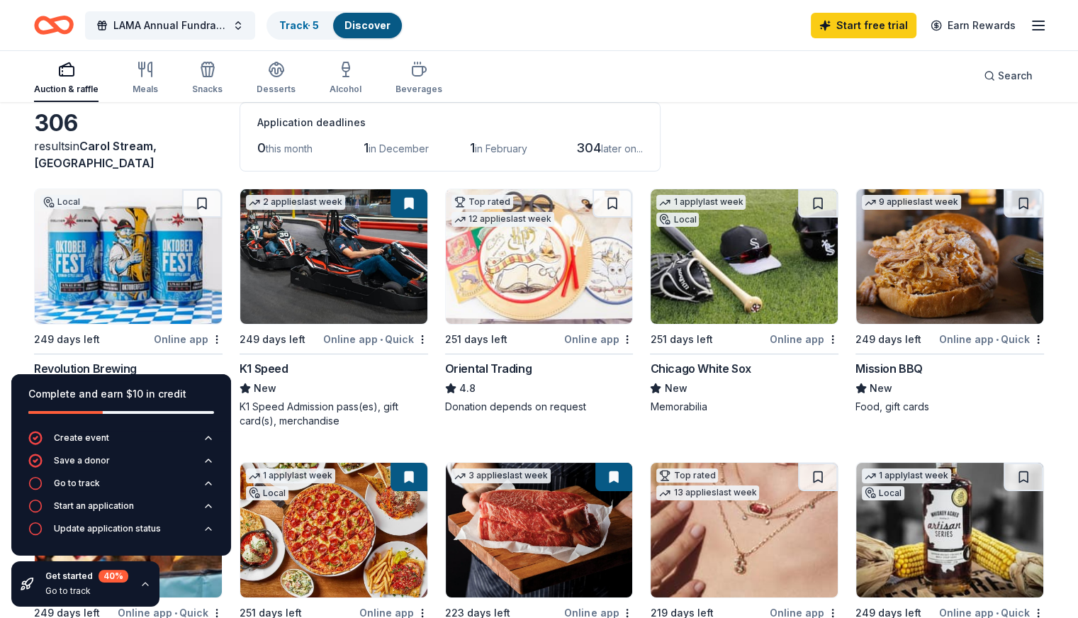
scroll to position [71, 0]
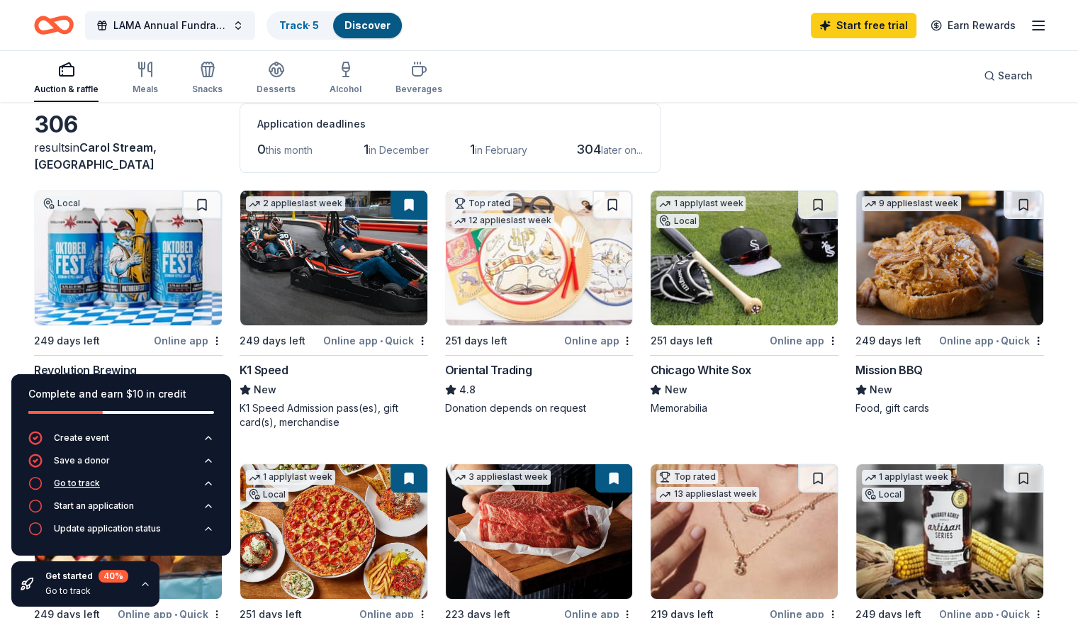
click at [206, 481] on icon "button" at bounding box center [208, 483] width 11 height 11
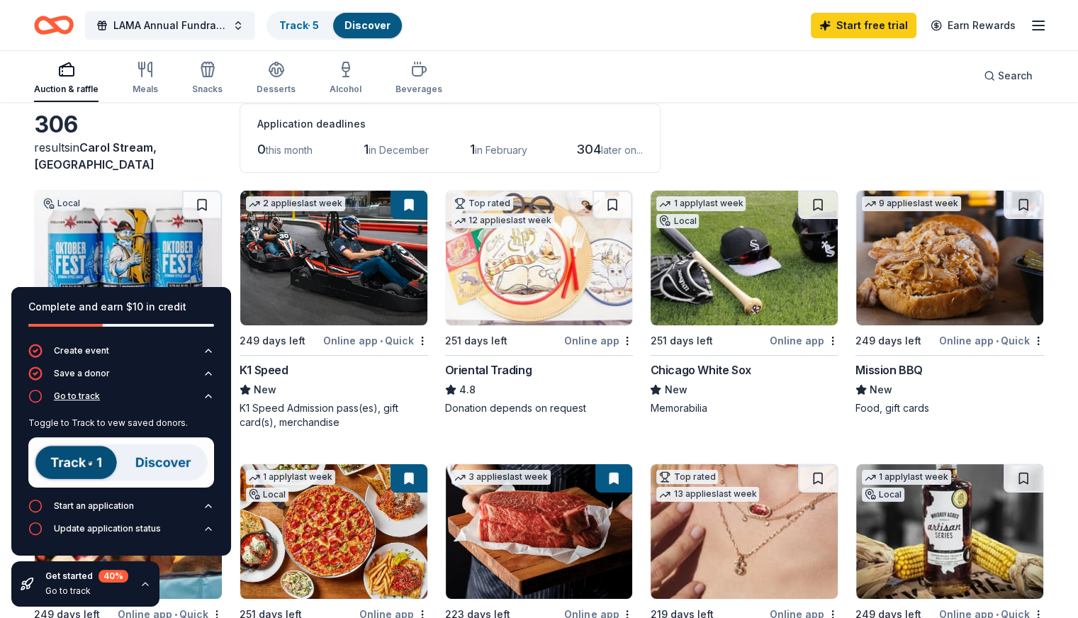
click at [206, 481] on img at bounding box center [121, 462] width 186 height 50
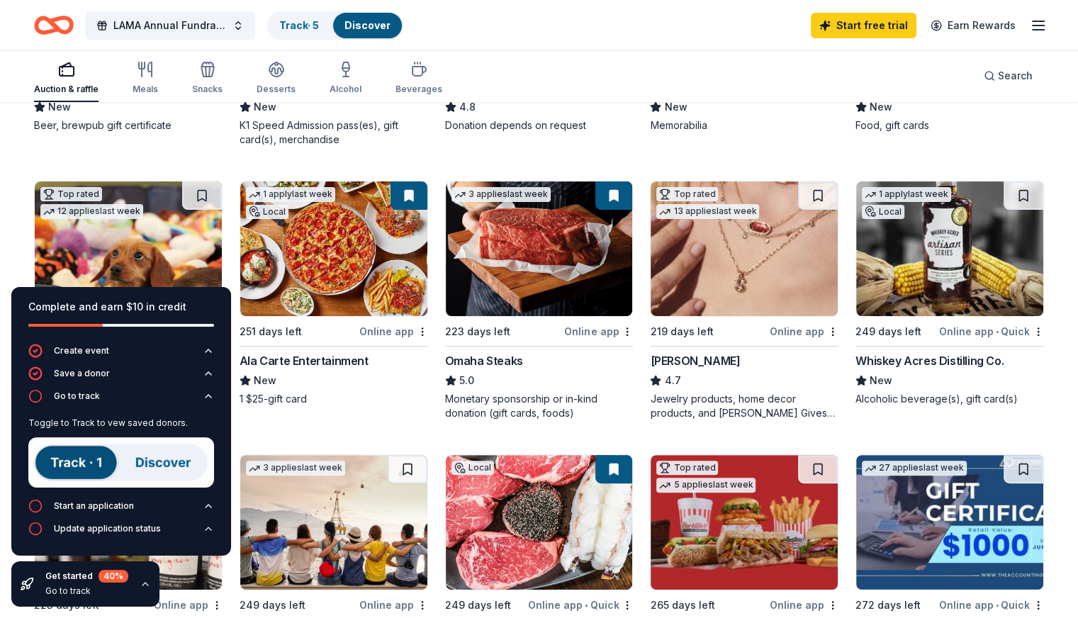
scroll to position [354, 0]
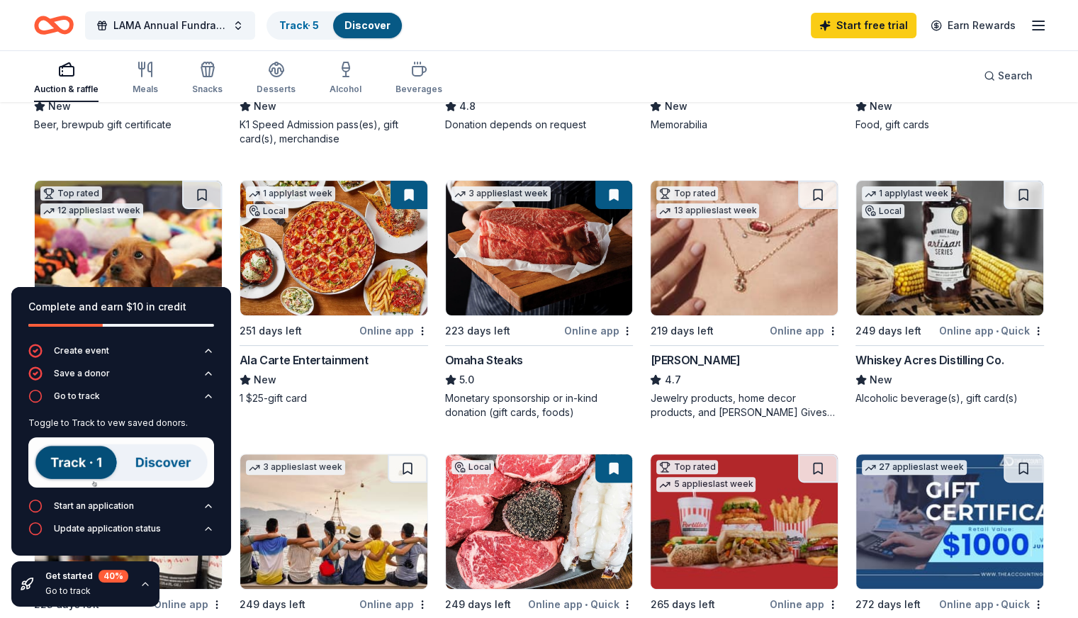
click at [244, 435] on div "Local 249 days left Online app Revolution Brewing New Beer, brewpub gift certif…" at bounding box center [539, 436] width 1010 height 1060
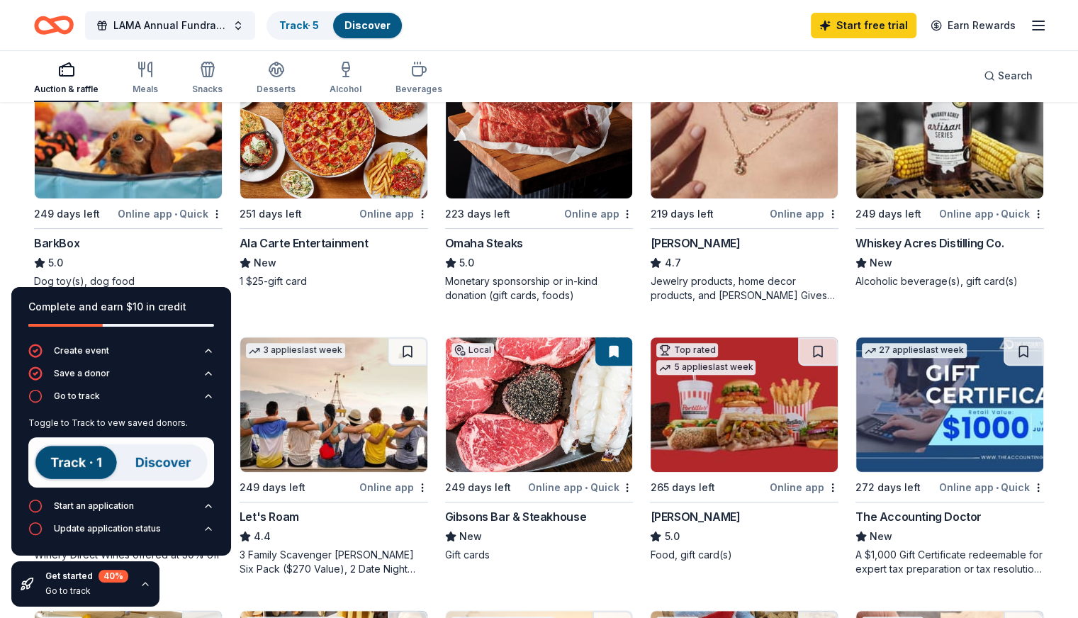
scroll to position [284, 0]
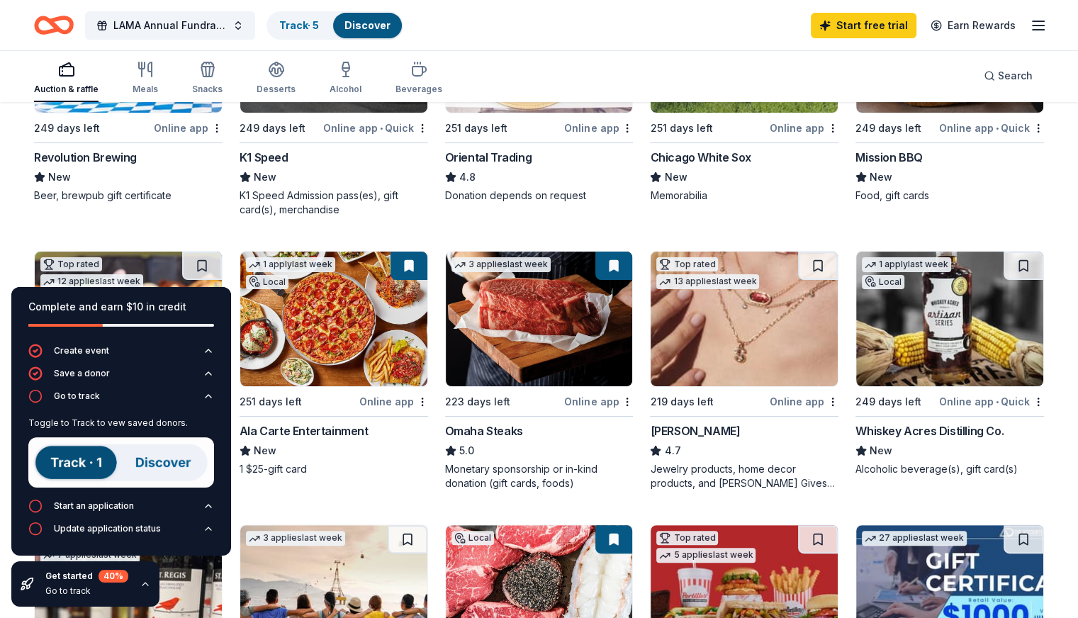
click at [247, 196] on div "Local 249 days left Online app Revolution Brewing New Beer, brewpub gift certif…" at bounding box center [539, 507] width 1010 height 1060
click at [62, 461] on img at bounding box center [121, 462] width 186 height 50
click at [206, 366] on button "Save a donor" at bounding box center [121, 377] width 186 height 23
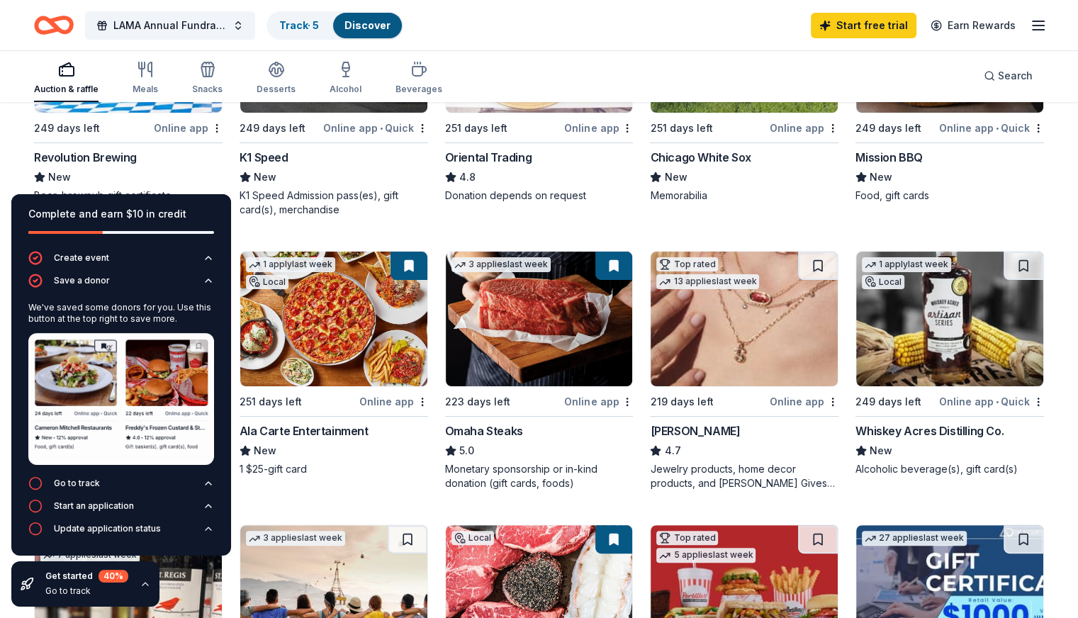
click at [203, 547] on div "Create event Save a donor We've saved some donors for you. Use this button at t…" at bounding box center [121, 403] width 220 height 305
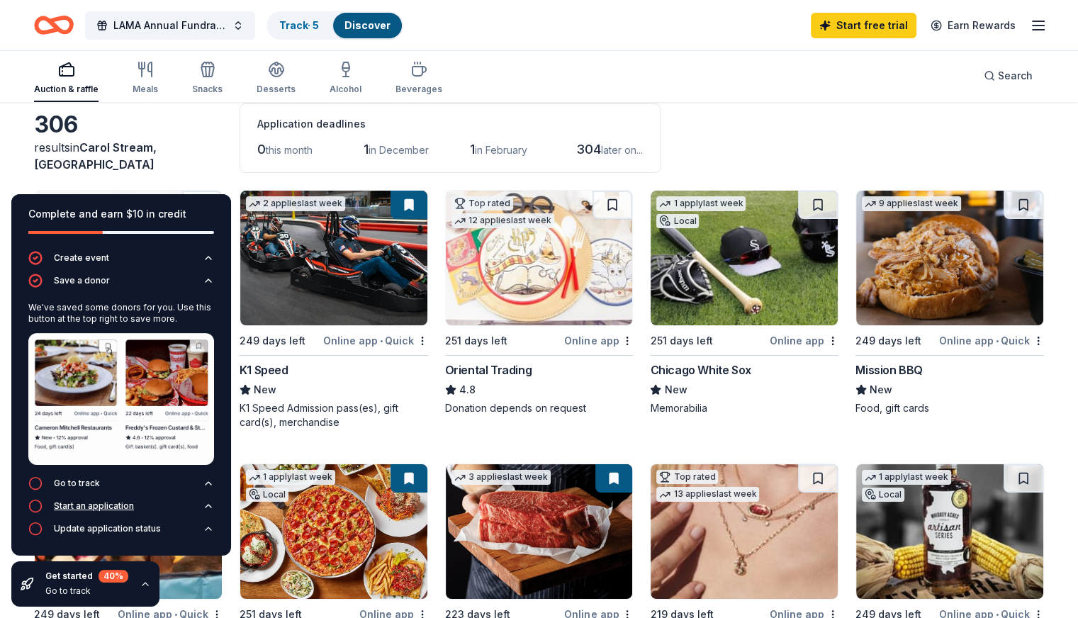
scroll to position [0, 0]
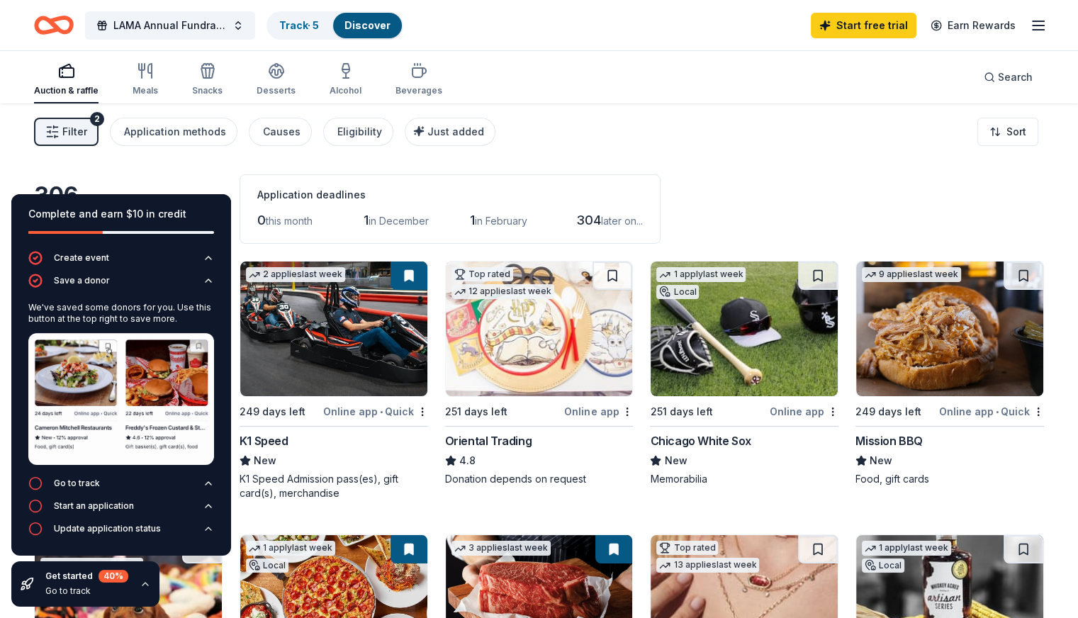
click at [2, 142] on div "Filter 2 Application methods Causes Eligibility Just added Sort" at bounding box center [539, 131] width 1078 height 57
click at [191, 141] on button "Application methods" at bounding box center [174, 132] width 128 height 28
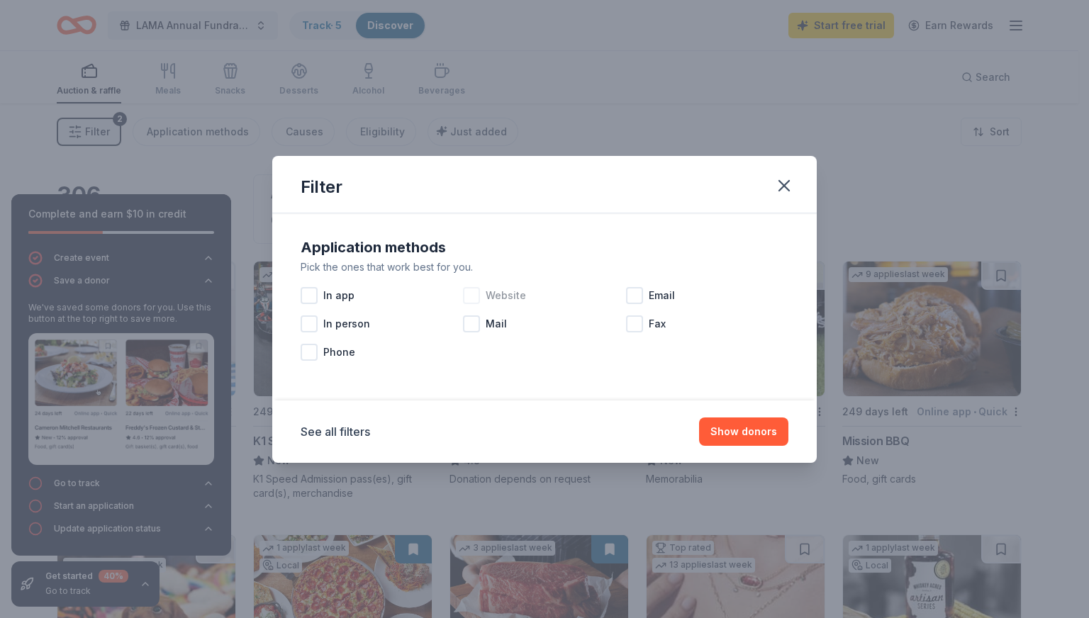
click at [473, 296] on div at bounding box center [471, 295] width 17 height 17
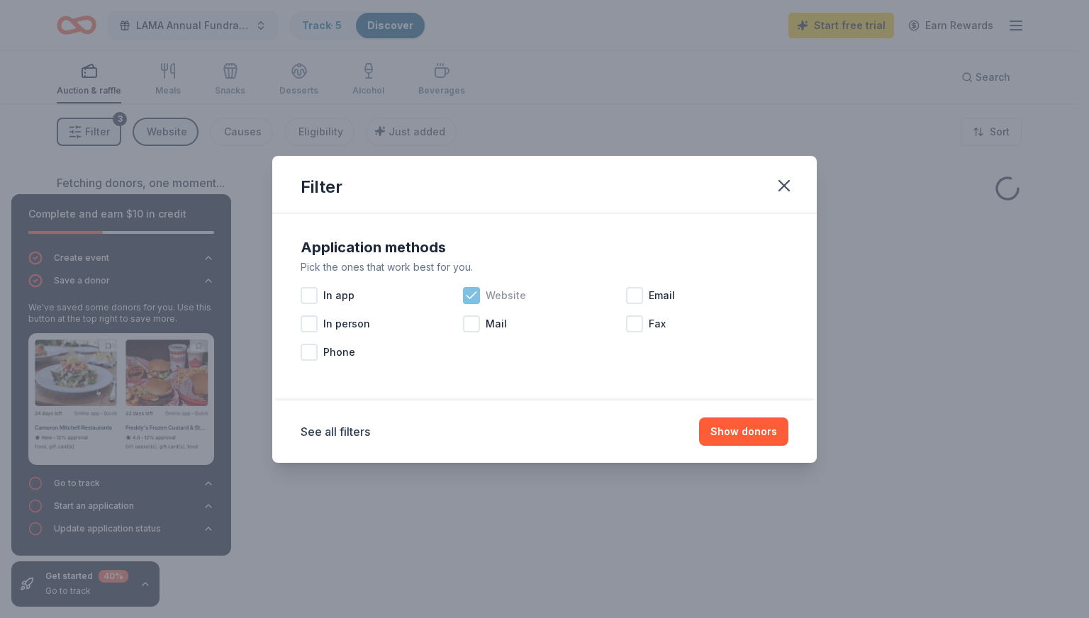
click at [616, 289] on div "Website" at bounding box center [544, 295] width 162 height 28
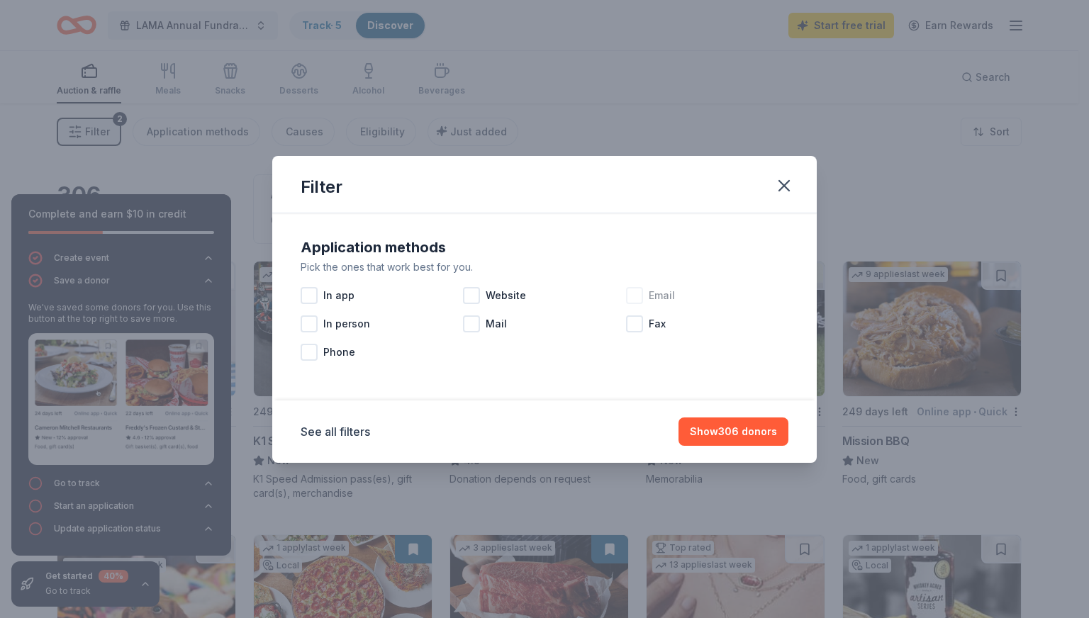
click at [629, 296] on div at bounding box center [634, 295] width 17 height 17
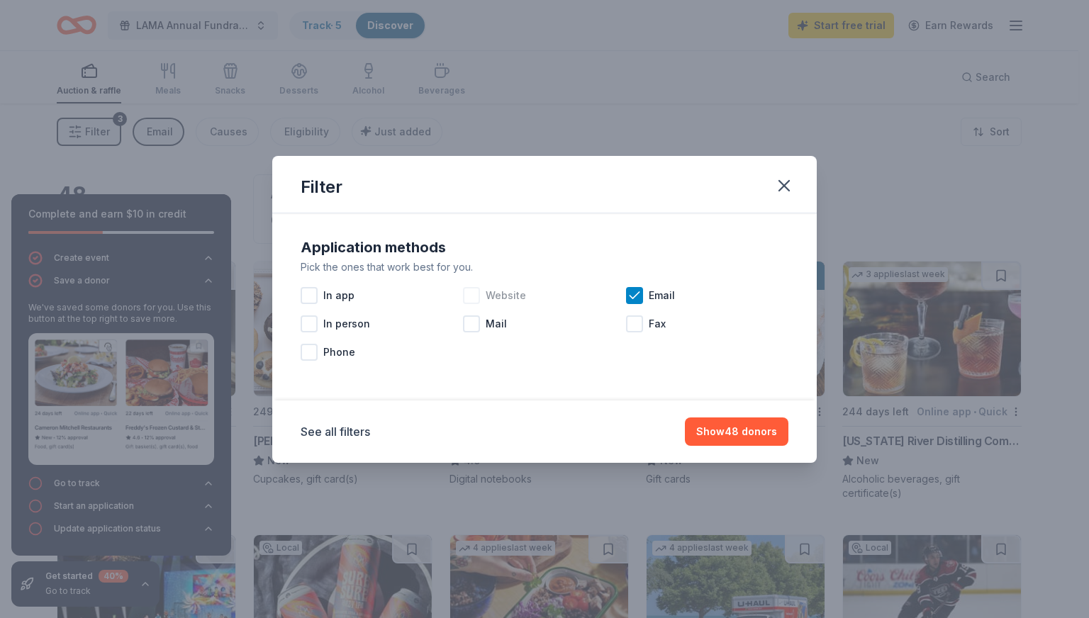
click at [474, 298] on div at bounding box center [471, 295] width 17 height 17
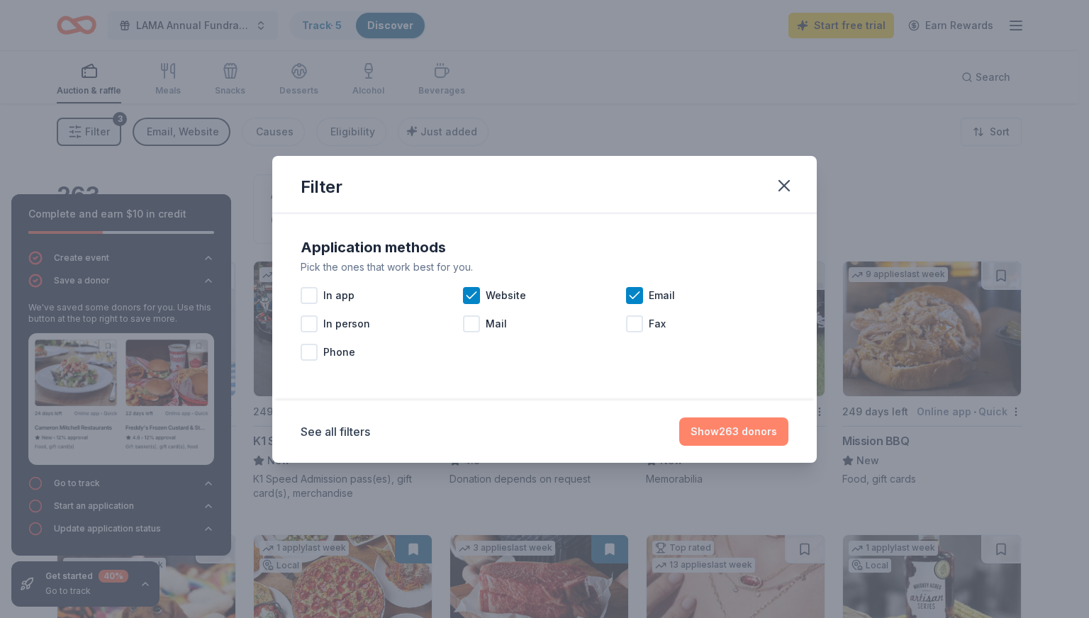
click at [723, 437] on button "Show 263 donors" at bounding box center [733, 431] width 109 height 28
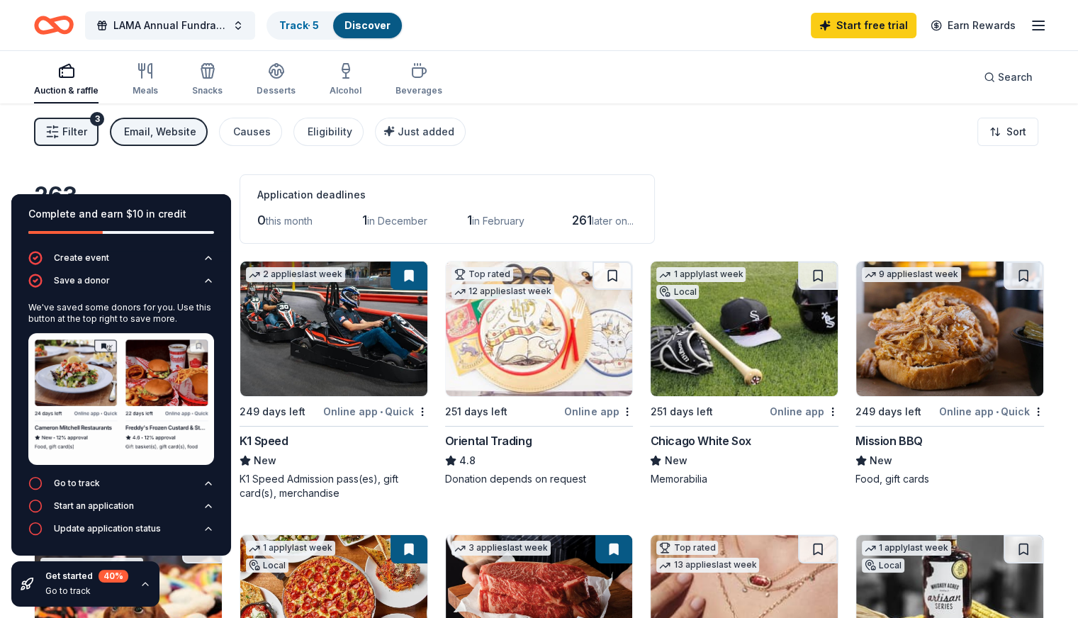
scroll to position [354, 0]
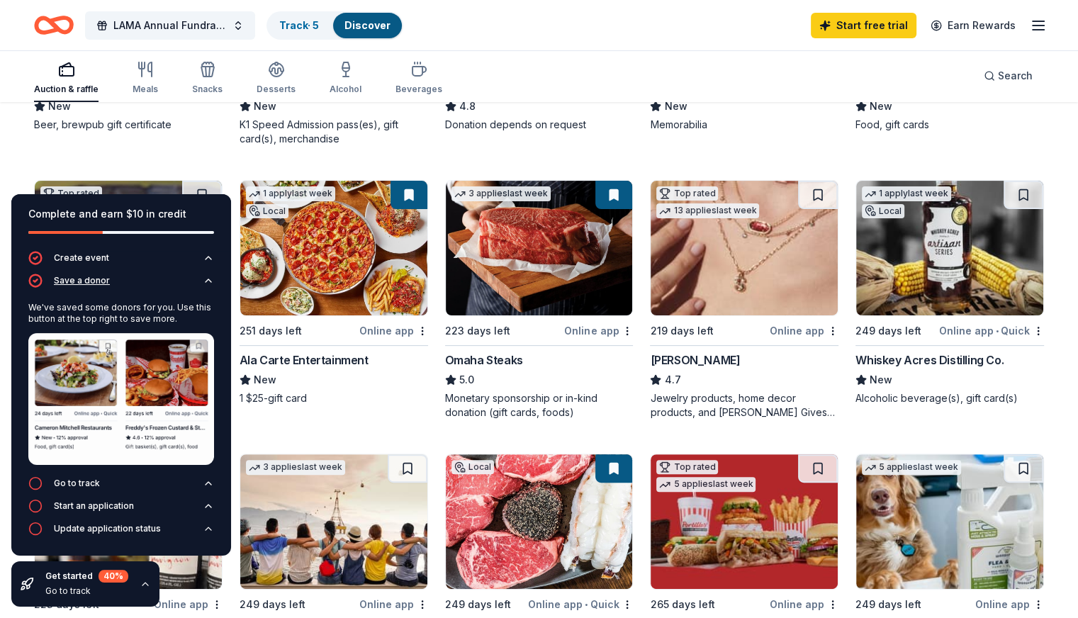
click at [211, 279] on icon "button" at bounding box center [208, 280] width 11 height 11
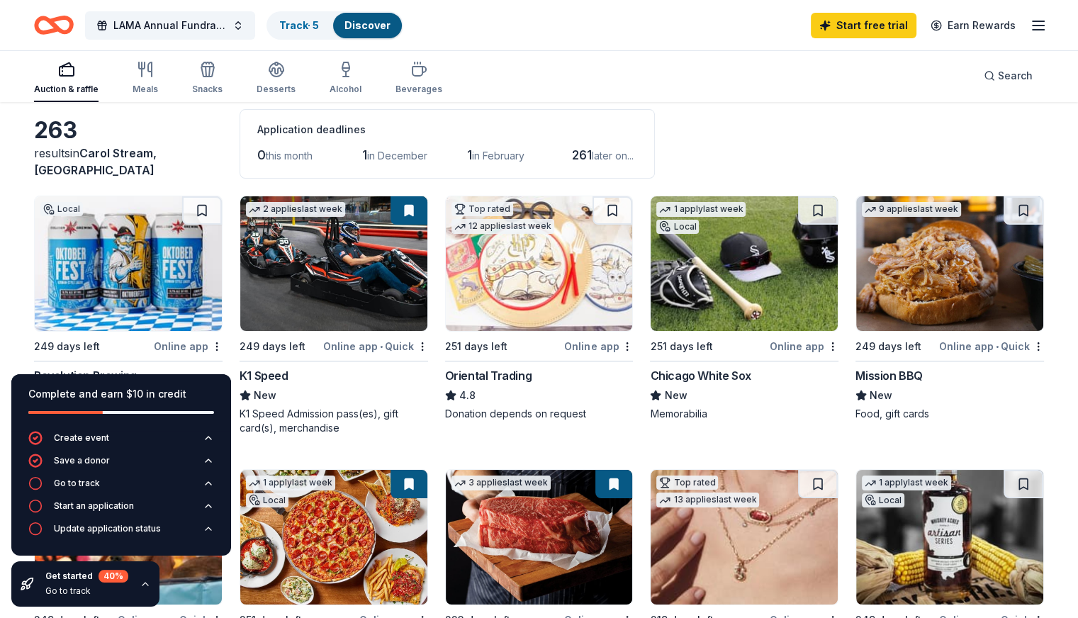
scroll to position [0, 0]
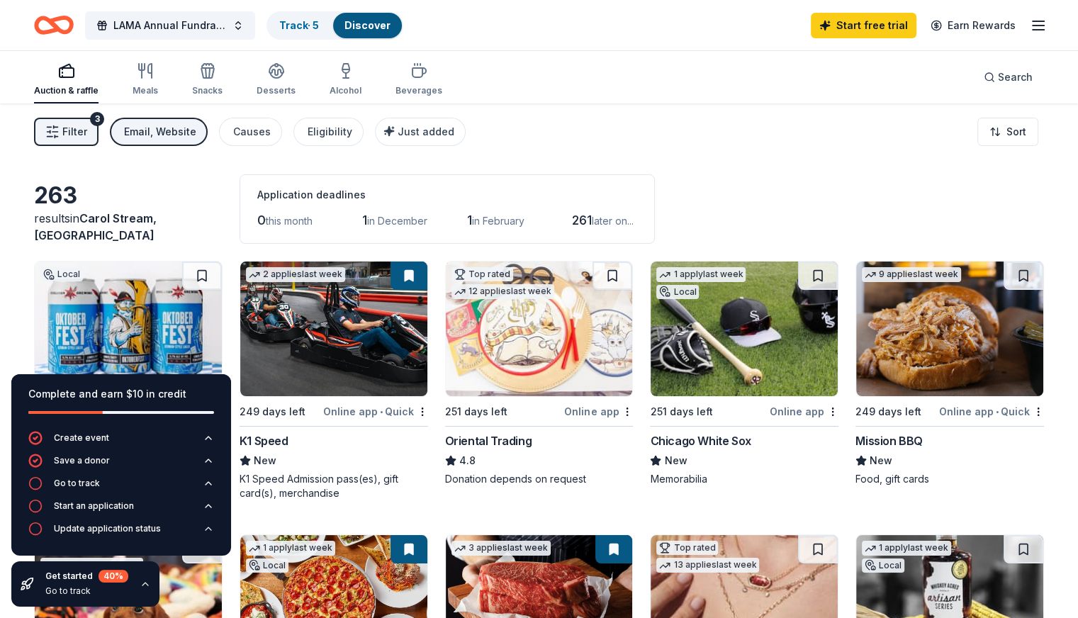
click at [1030, 17] on icon "button" at bounding box center [1038, 25] width 17 height 17
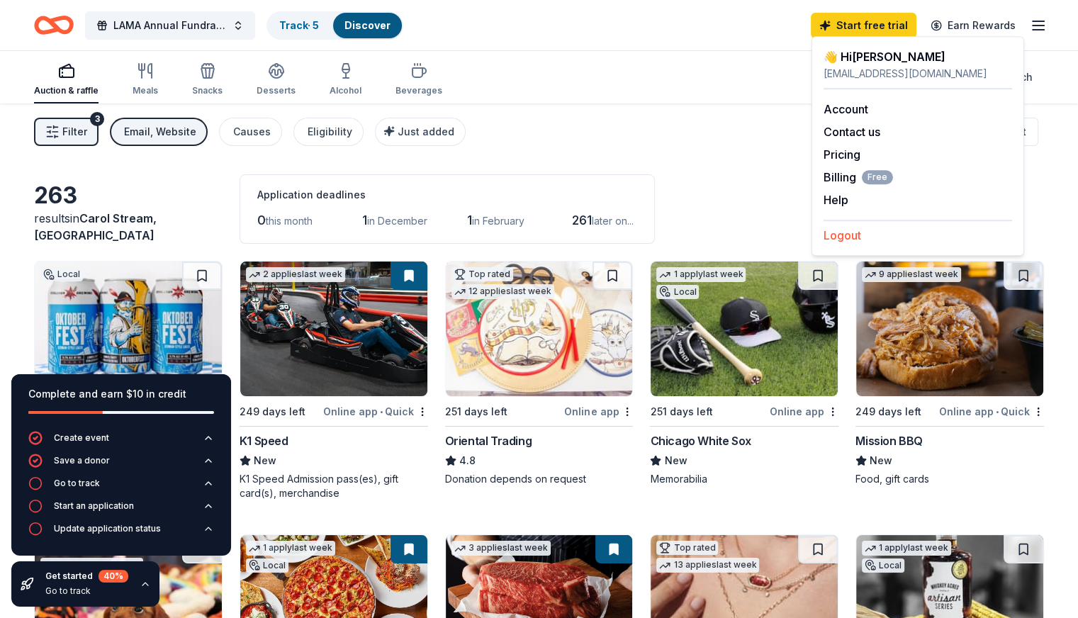
click at [831, 235] on button "Logout" at bounding box center [843, 235] width 38 height 17
